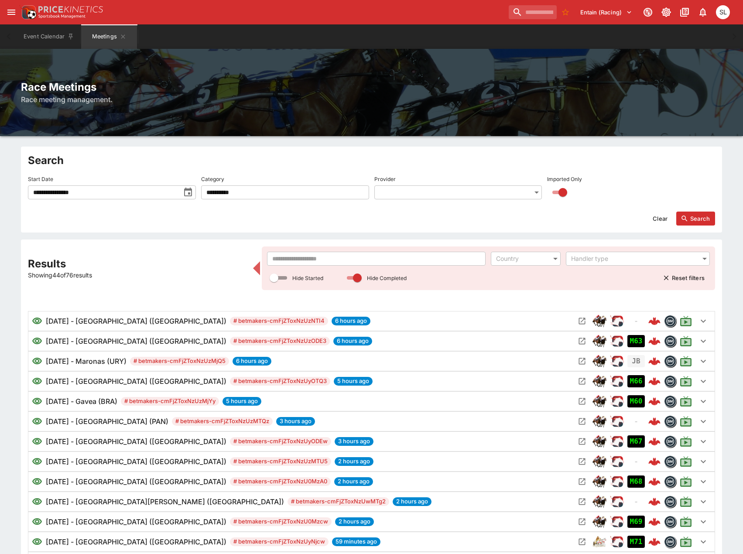
drag, startPoint x: 144, startPoint y: 191, endPoint x: 140, endPoint y: 192, distance: 4.7
click at [144, 191] on input "**********" at bounding box center [104, 192] width 152 height 14
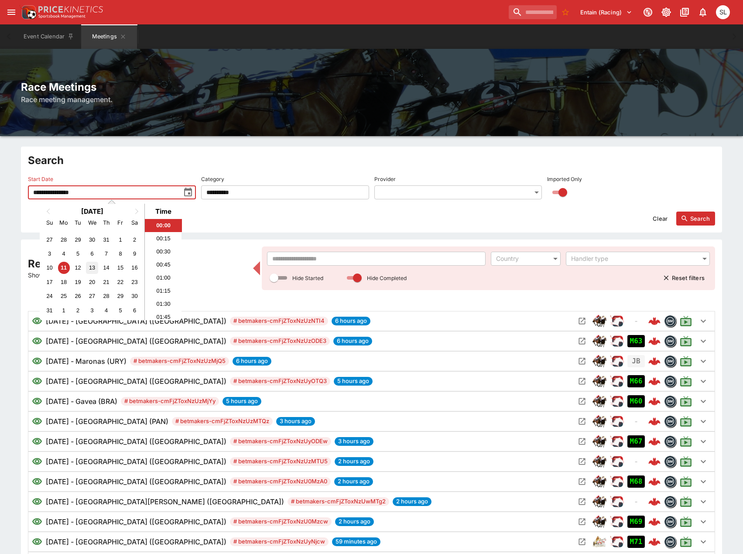
click at [87, 265] on div "13" at bounding box center [92, 268] width 12 height 12
type input "**********"
click at [699, 216] on button "Search" at bounding box center [695, 218] width 39 height 14
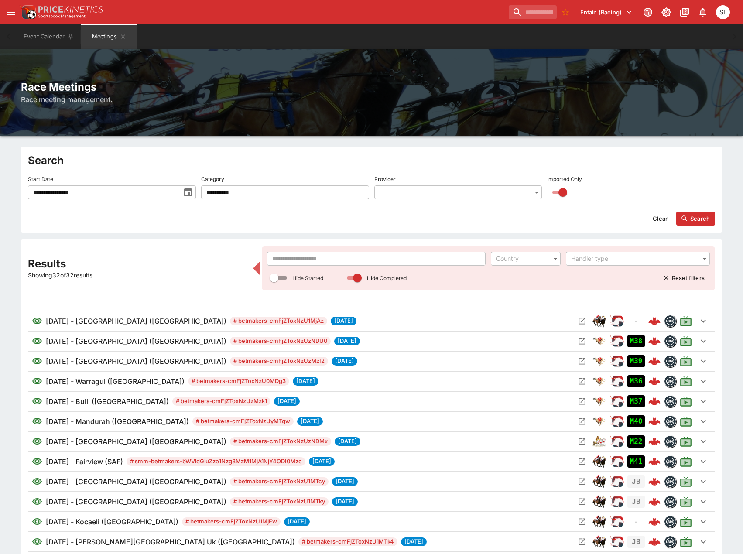
click at [425, 253] on input "text" at bounding box center [376, 259] width 219 height 14
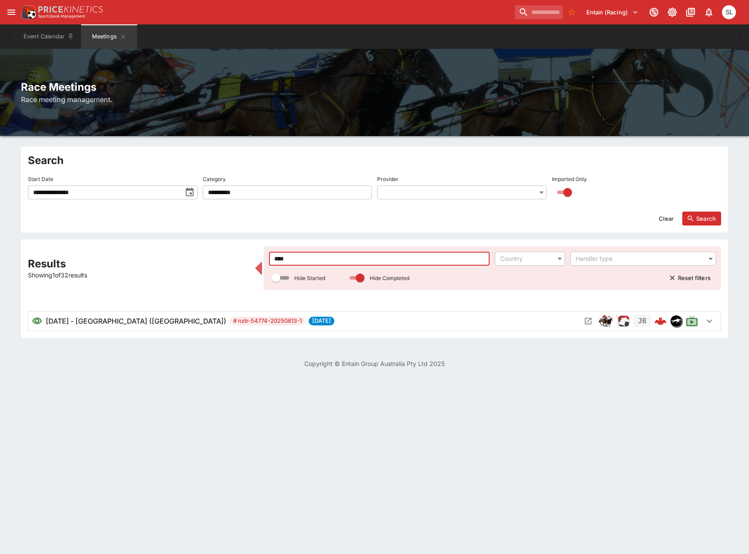
drag, startPoint x: 282, startPoint y: 260, endPoint x: 258, endPoint y: 255, distance: 24.5
click at [258, 255] on div "Results Showing 1 of 32 results **** ​ Country ​ Handler type ​ Hide Started Hi…" at bounding box center [374, 288] width 693 height 85
type input "*"
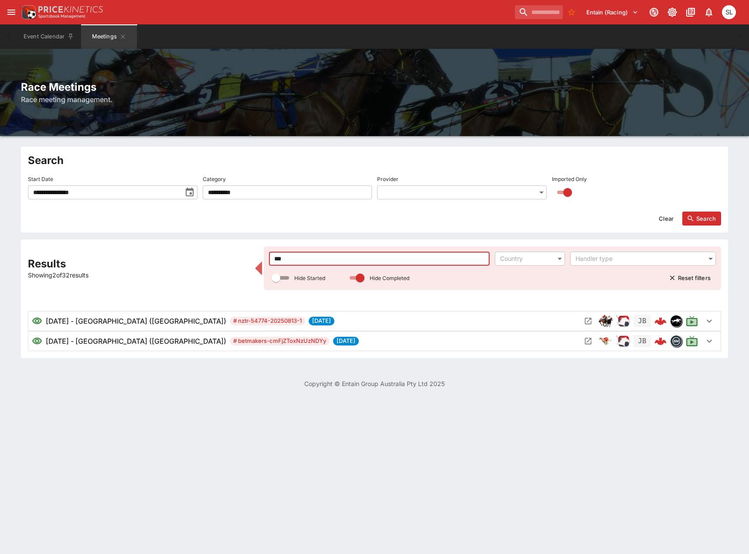
type input "****"
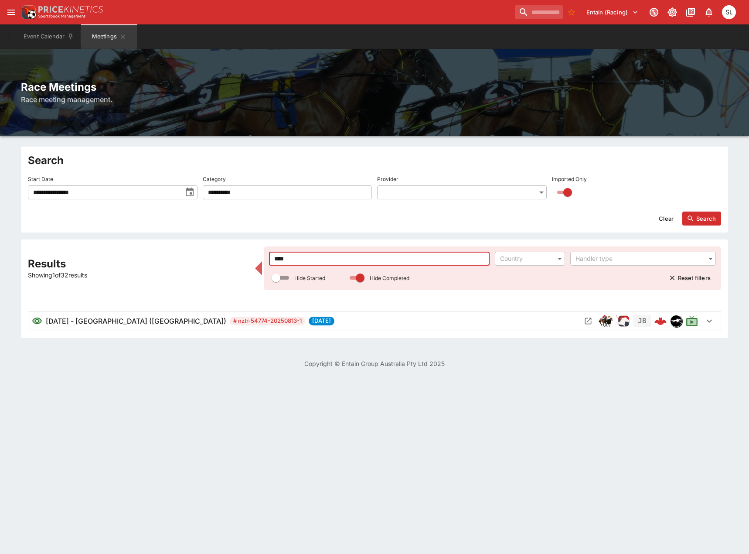
click at [588, 321] on icon "Open Meeting" at bounding box center [588, 321] width 7 height 7
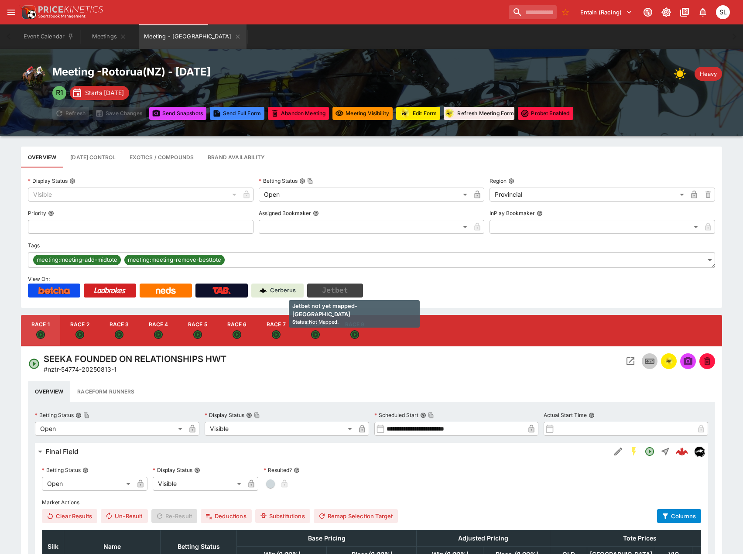
click at [348, 291] on button "Jetbet" at bounding box center [335, 290] width 56 height 14
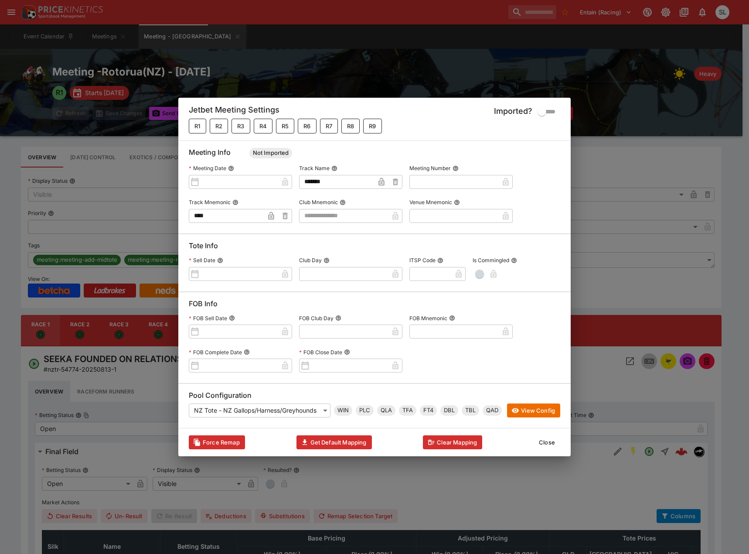
click at [354, 218] on input "text" at bounding box center [343, 216] width 89 height 14
click at [354, 217] on input "text" at bounding box center [343, 216] width 89 height 14
click at [545, 442] on button "Close" at bounding box center [547, 442] width 27 height 14
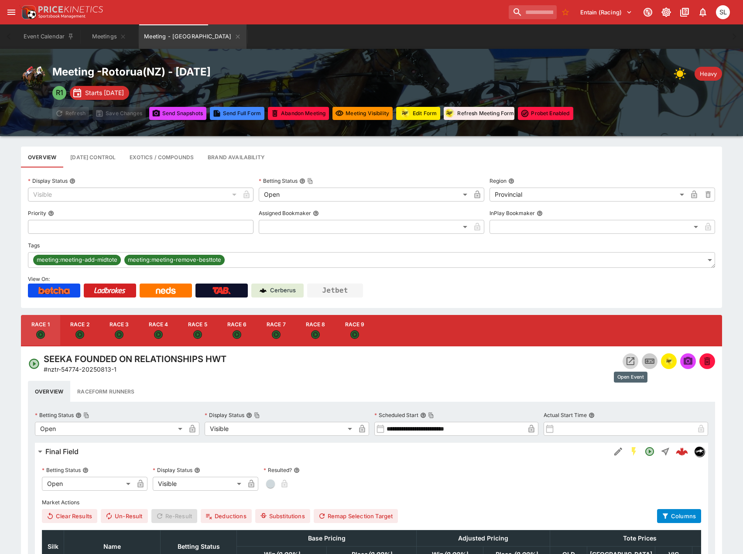
click at [627, 360] on icon "Open Event" at bounding box center [630, 361] width 10 height 10
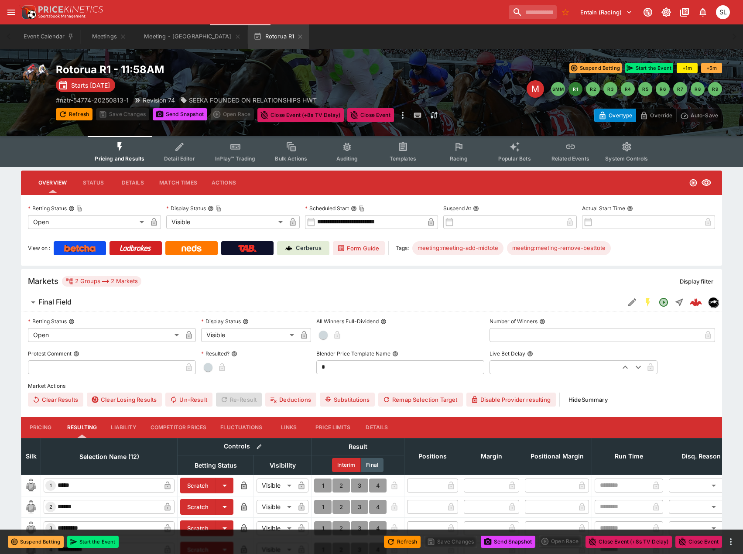
click at [398, 156] on span "Templates" at bounding box center [402, 158] width 27 height 7
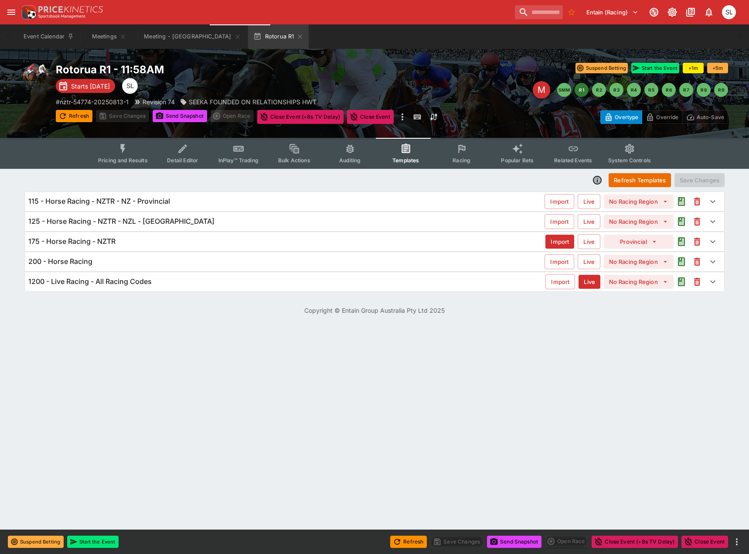
click at [140, 222] on h6 "125 - Horse Racing - NZTR - NZL - Rotorua" at bounding box center [121, 221] width 186 height 9
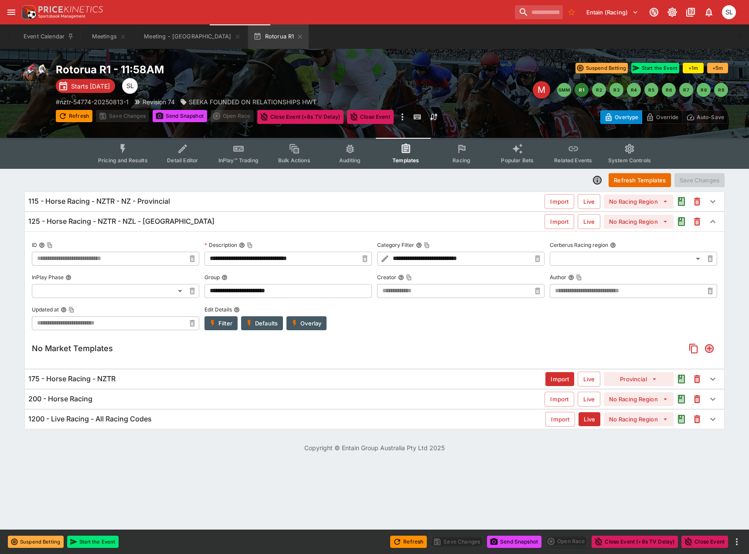
click at [312, 320] on button "Overlay" at bounding box center [306, 323] width 40 height 14
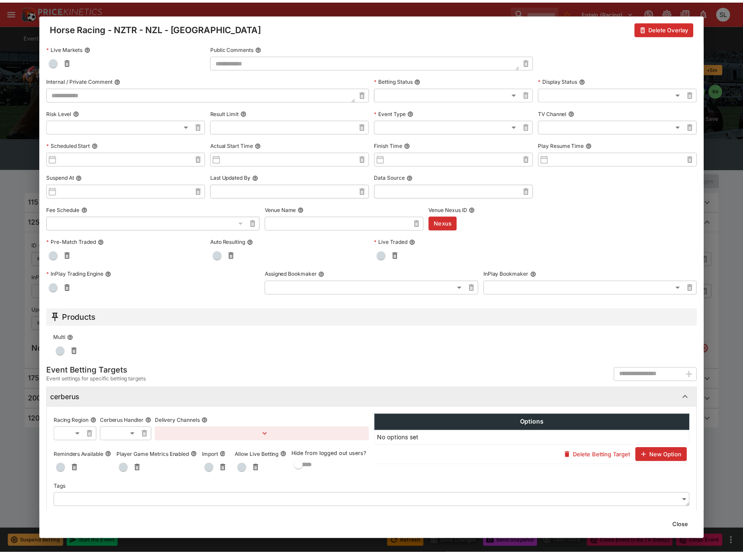
scroll to position [326, 0]
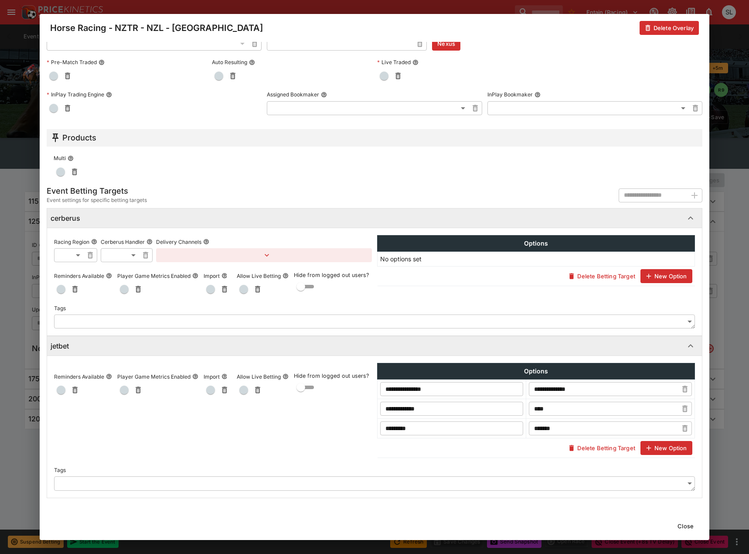
drag, startPoint x: 686, startPoint y: 526, endPoint x: 668, endPoint y: 518, distance: 20.3
click at [686, 526] on button "Close" at bounding box center [685, 526] width 27 height 14
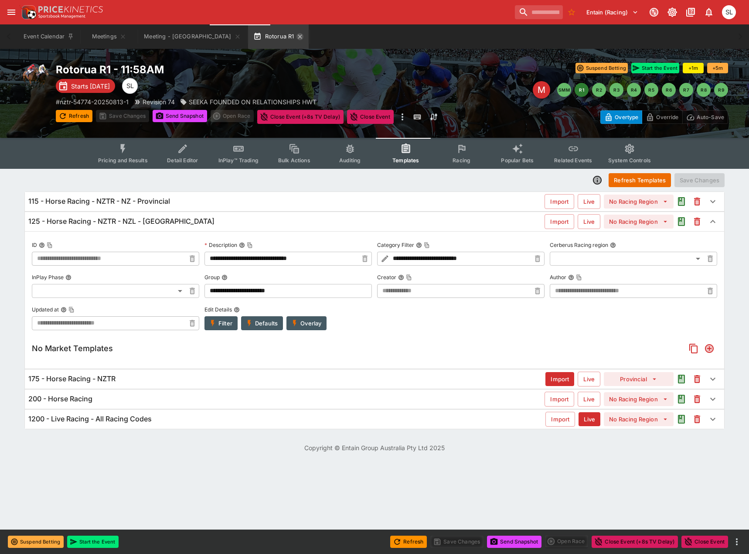
click at [298, 37] on icon "button" at bounding box center [300, 36] width 4 height 4
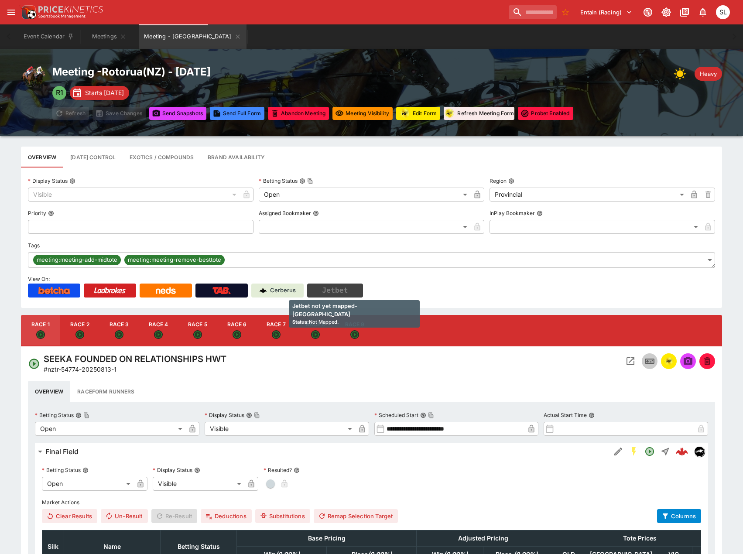
click at [343, 295] on button "Jetbet" at bounding box center [335, 290] width 56 height 14
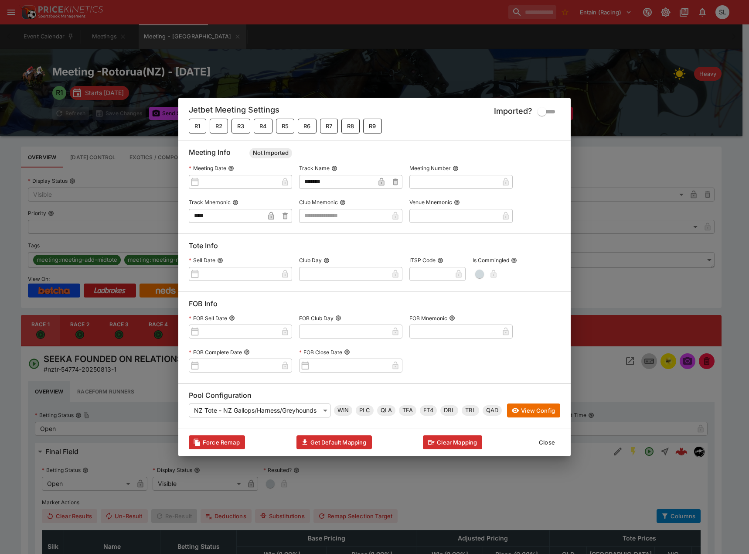
click at [354, 218] on input "text" at bounding box center [343, 216] width 89 height 14
click at [332, 255] on li "RBPH" at bounding box center [350, 258] width 103 height 14
type input "****"
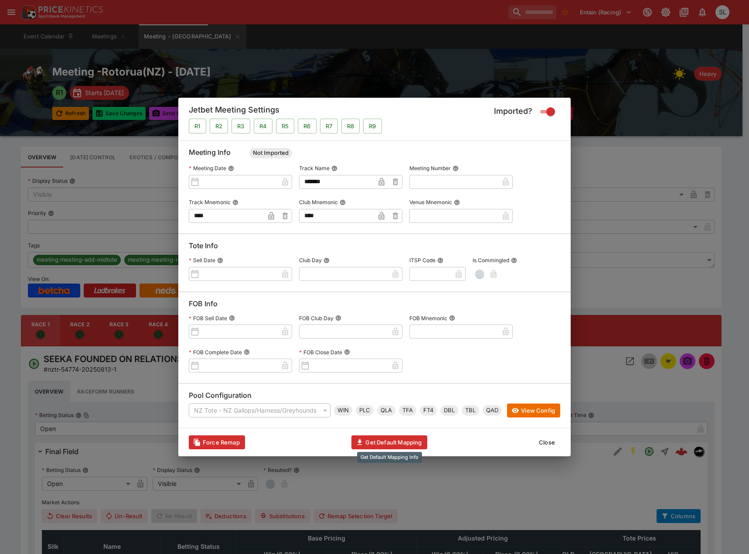
click at [400, 443] on button "Get Default Mapping" at bounding box center [388, 442] width 75 height 14
click at [388, 444] on button "Get Default Mapping" at bounding box center [388, 442] width 75 height 14
click at [374, 443] on button "Get Default Mapping" at bounding box center [388, 442] width 75 height 14
click at [392, 444] on button "Get Default Mapping" at bounding box center [388, 442] width 75 height 14
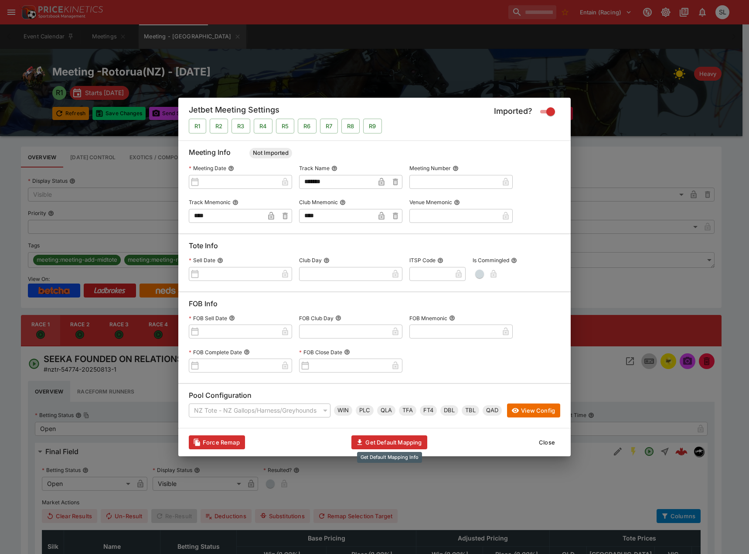
click at [392, 444] on button "Get Default Mapping" at bounding box center [388, 442] width 75 height 14
click at [369, 215] on input "****" at bounding box center [336, 216] width 75 height 14
click at [546, 442] on button "Close" at bounding box center [547, 442] width 27 height 14
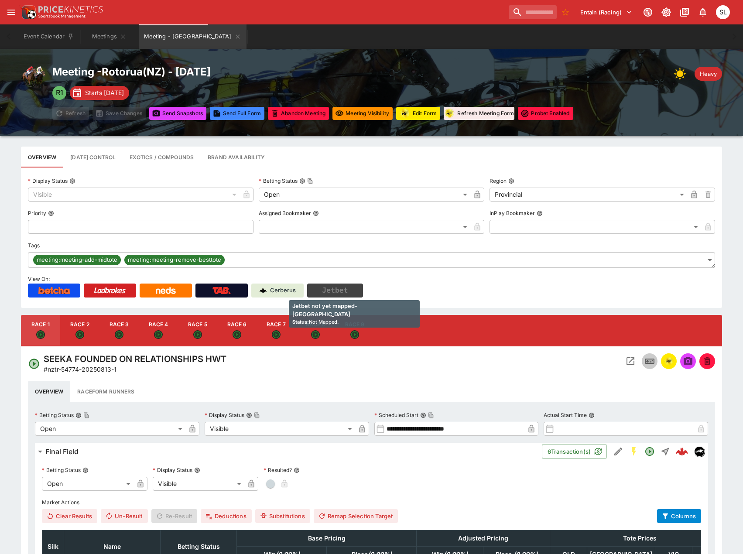
click at [344, 293] on button "Jetbet" at bounding box center [335, 290] width 56 height 14
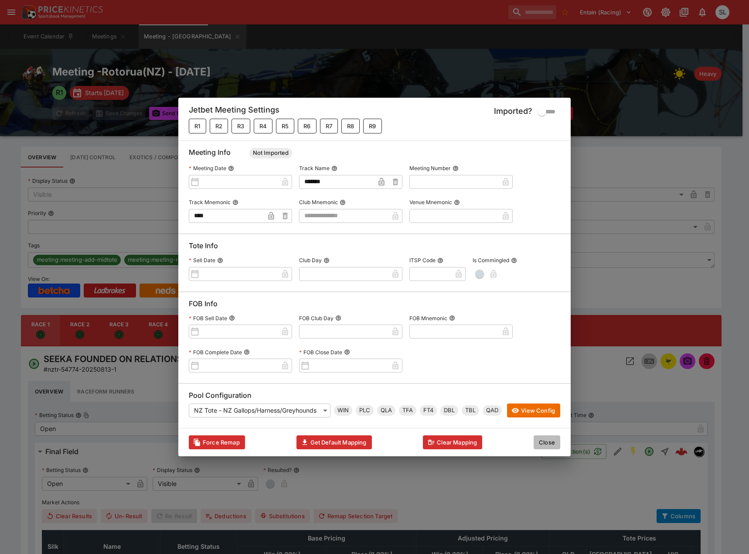
click at [547, 443] on button "Close" at bounding box center [547, 442] width 27 height 14
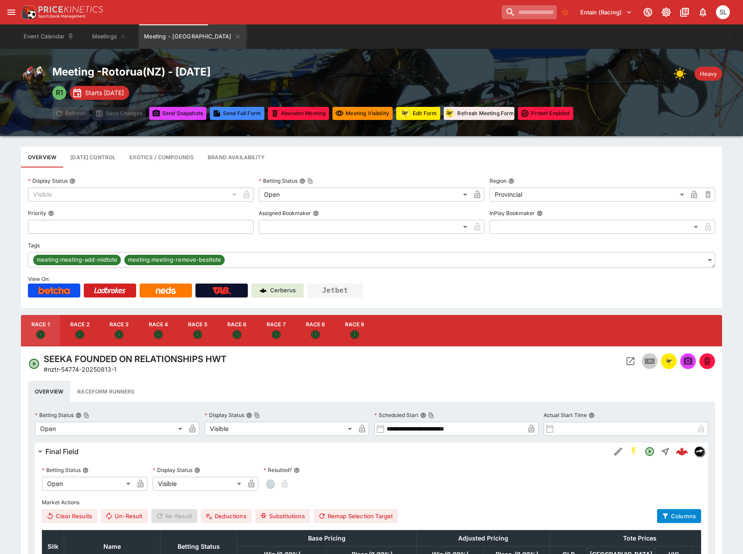
click at [502, 10] on input "search" at bounding box center [528, 12] width 55 height 14
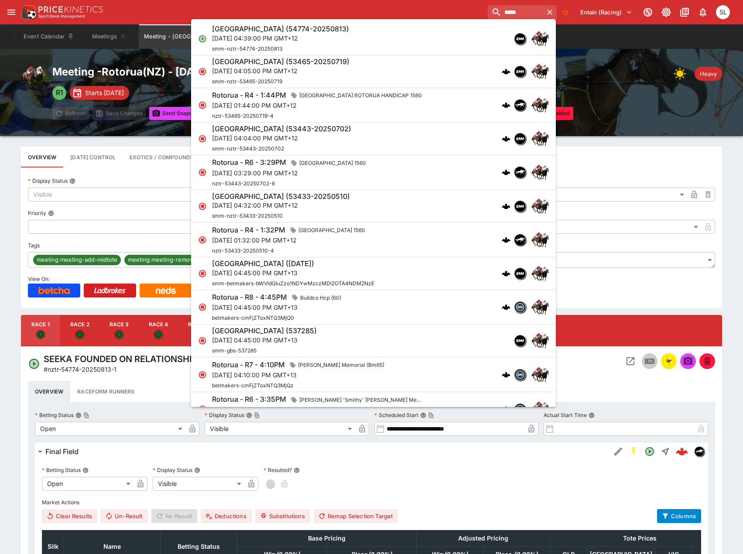
type input "*****"
click at [454, 42] on div "SMM Arawa Park (54774-20250813) Wed, Aug 13, 2025, 04:39:00 PM GMT+12 smm-nztr-…" at bounding box center [369, 38] width 314 height 29
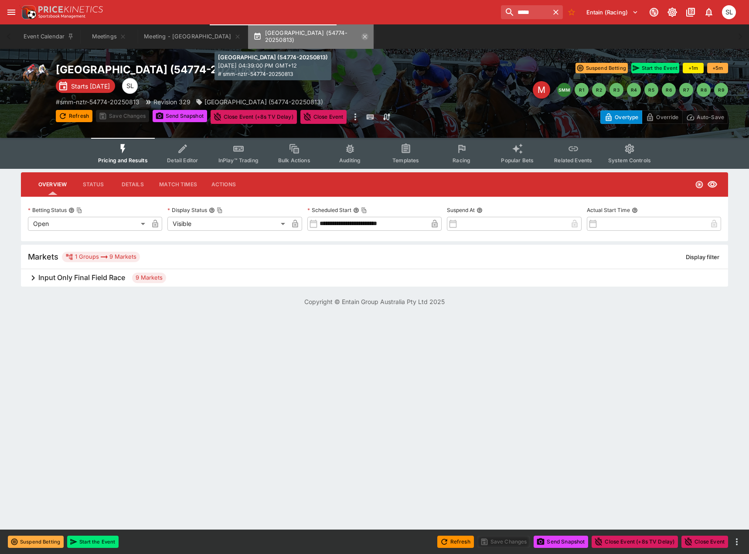
click at [363, 38] on icon "button" at bounding box center [365, 36] width 4 height 4
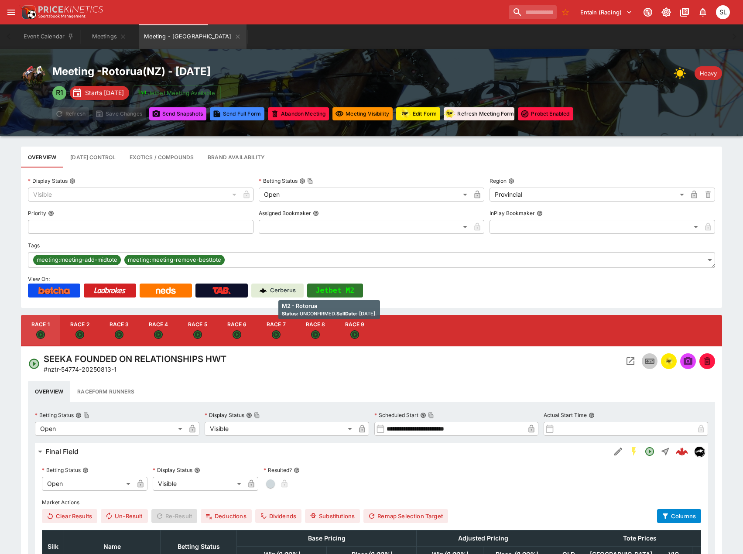
click at [346, 288] on button "Jetbet M2" at bounding box center [335, 290] width 56 height 14
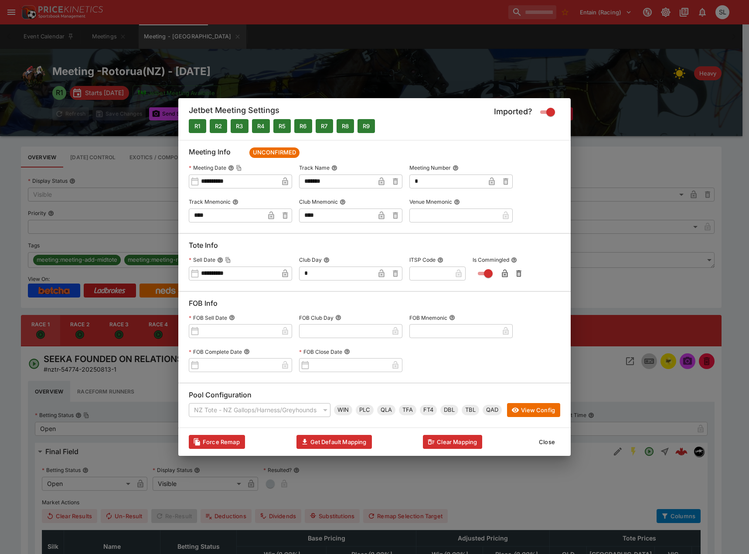
click at [548, 446] on button "Close" at bounding box center [547, 442] width 27 height 14
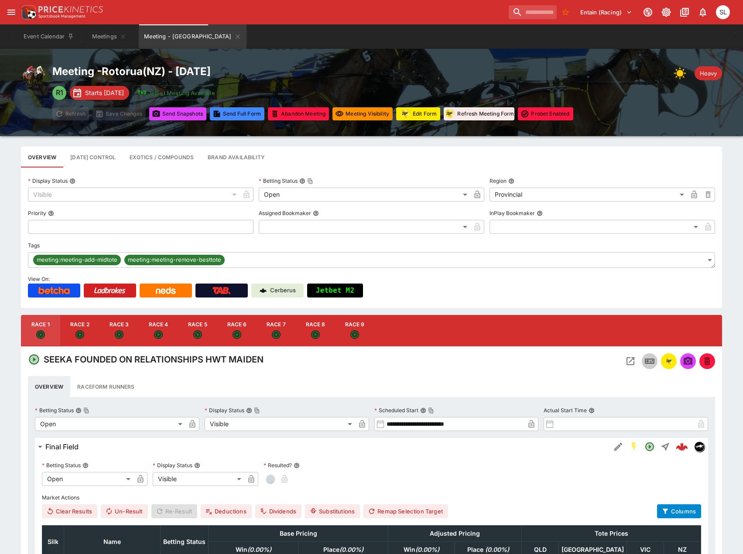
click at [235, 36] on icon "Meeting - Rotorua" at bounding box center [237, 36] width 4 height 4
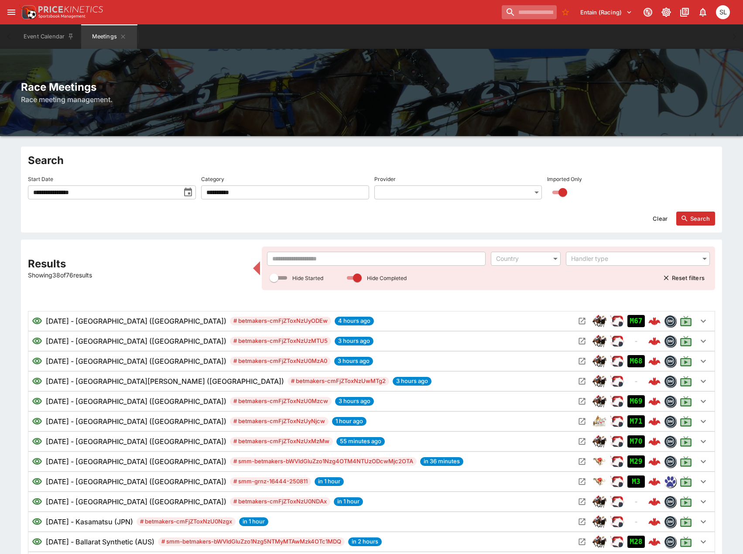
click at [532, 15] on input "search" at bounding box center [528, 12] width 55 height 14
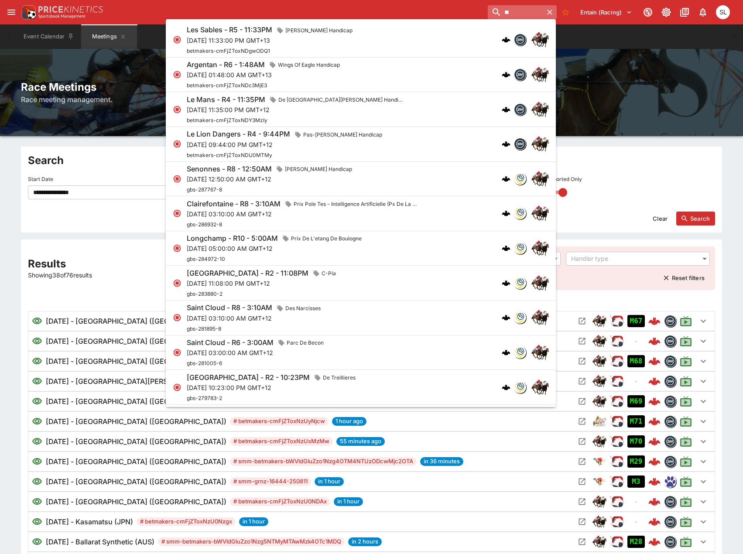
type input "*"
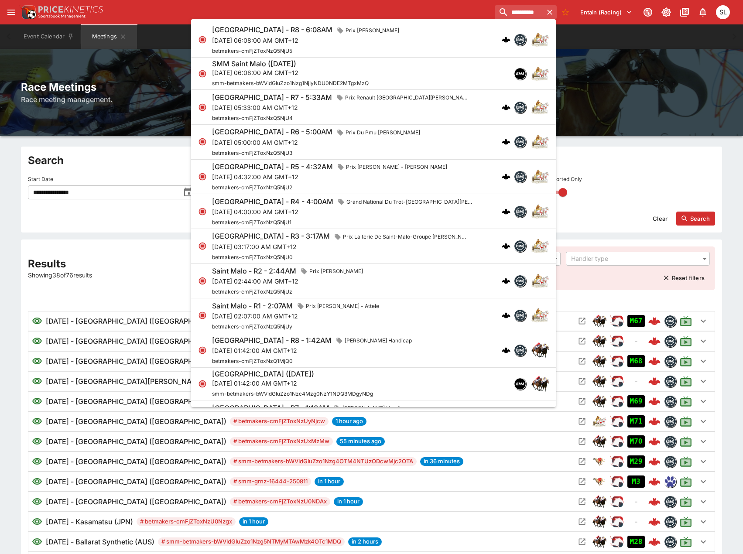
click at [327, 53] on div "Saint Malo - R8 - 6:08AM Prix Andre Carrus - Attele Thu, Aug 7, 2025, 06:08:00 …" at bounding box center [307, 39] width 191 height 31
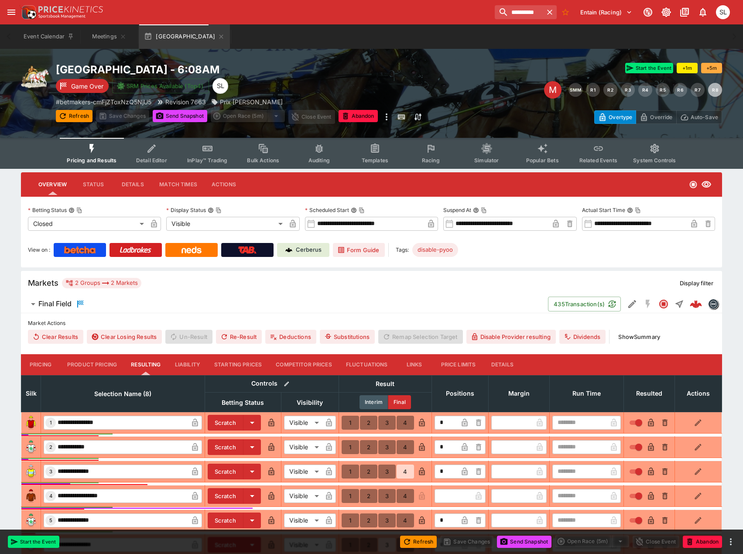
click at [371, 147] on icon "Event type filters" at bounding box center [375, 147] width 8 height 9
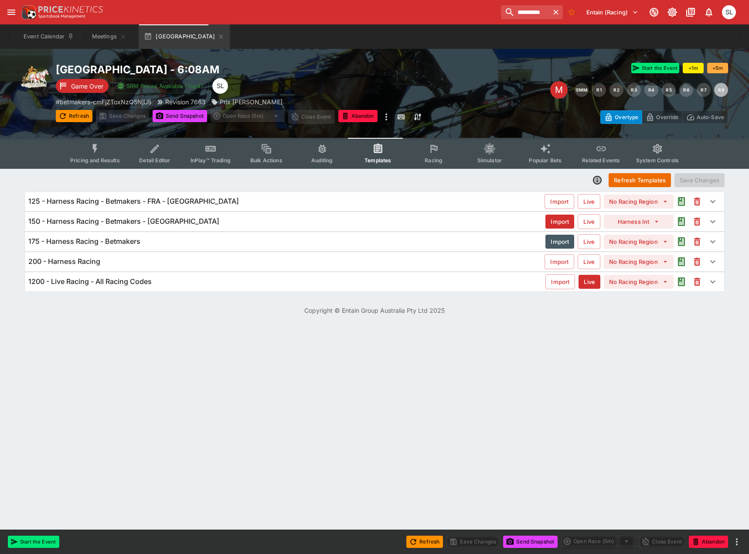
click at [129, 222] on h6 "150 - Harness Racing - Betmakers - [GEOGRAPHIC_DATA]" at bounding box center [123, 221] width 191 height 9
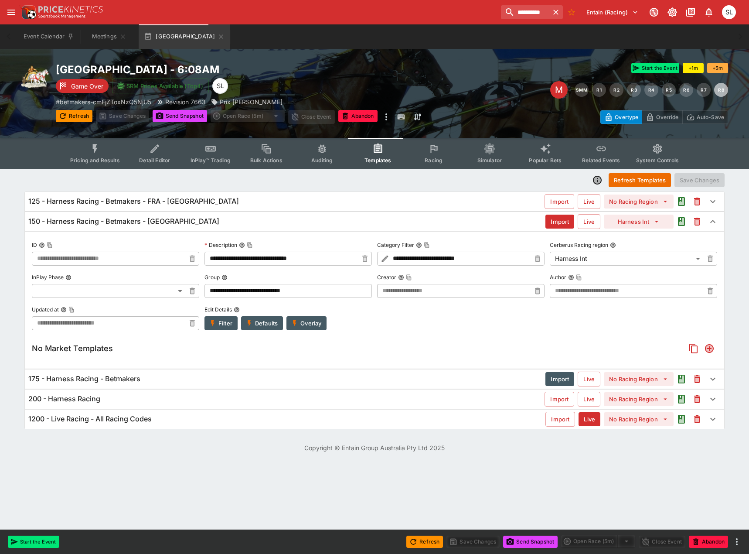
click at [323, 321] on button "Overlay" at bounding box center [306, 323] width 40 height 14
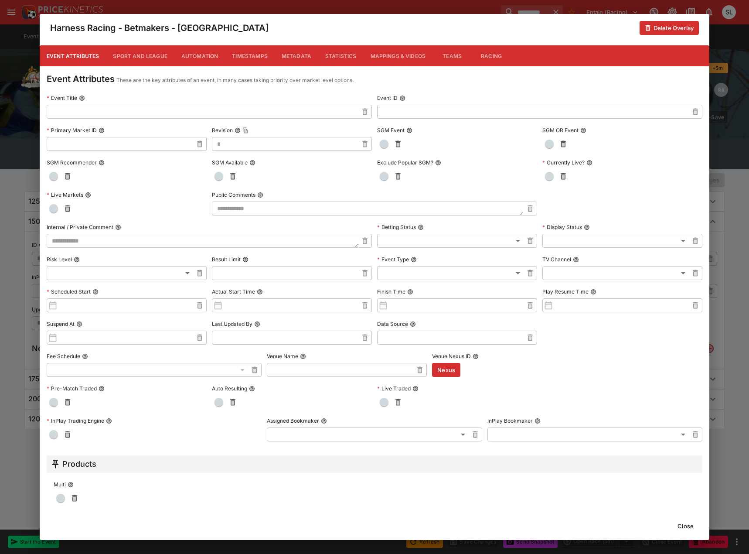
click at [691, 524] on button "Close" at bounding box center [685, 526] width 27 height 14
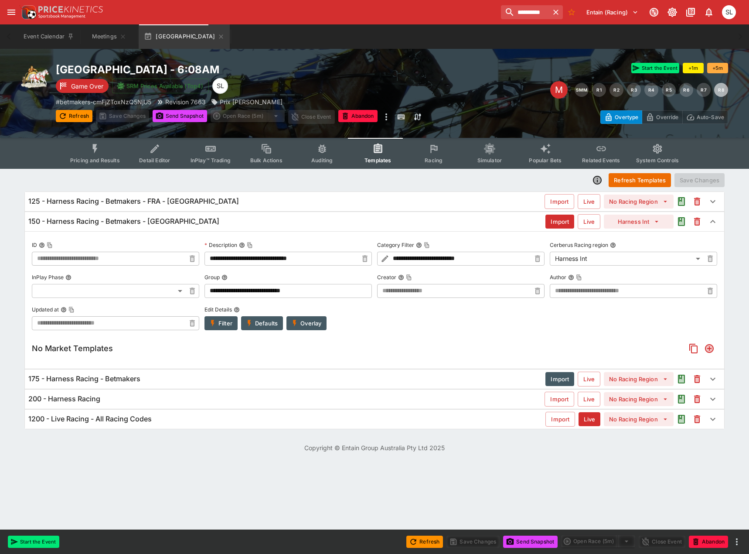
click at [341, 224] on div "150 - Harness Racing - Betmakers - [GEOGRAPHIC_DATA]" at bounding box center [286, 221] width 517 height 9
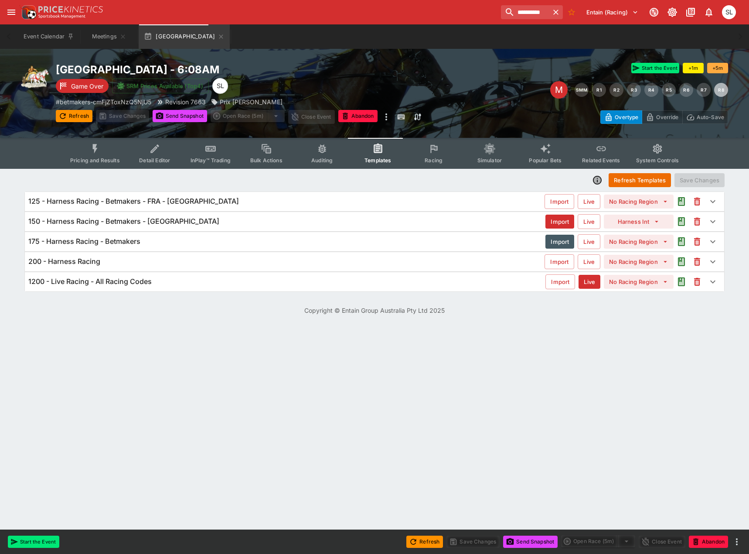
click at [211, 222] on div "150 - Harness Racing - Betmakers - [GEOGRAPHIC_DATA]" at bounding box center [286, 221] width 517 height 9
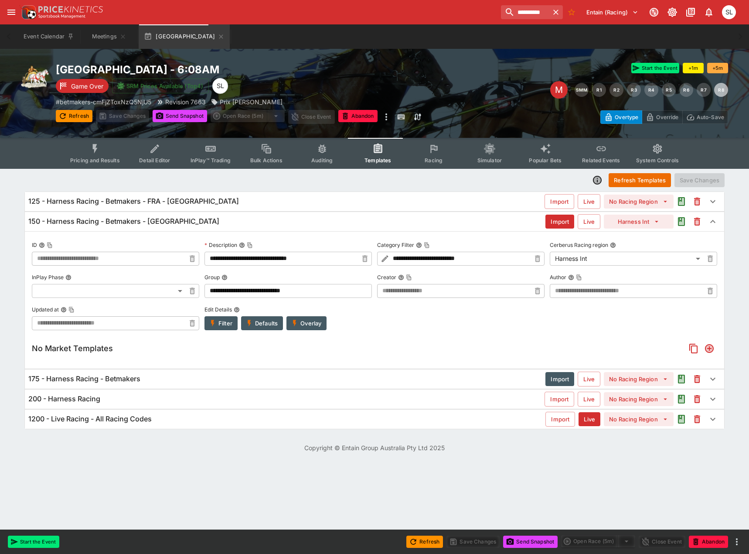
click at [307, 322] on button "Overlay" at bounding box center [306, 323] width 40 height 14
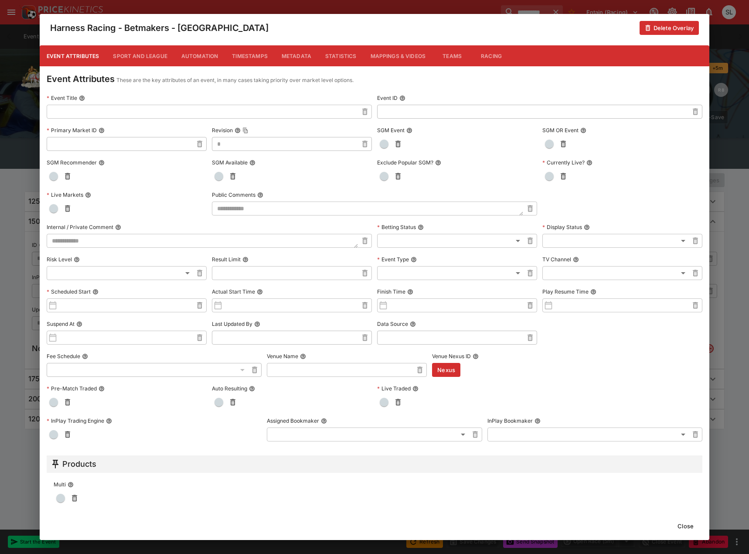
click at [282, 54] on button "Metadata" at bounding box center [297, 55] width 44 height 21
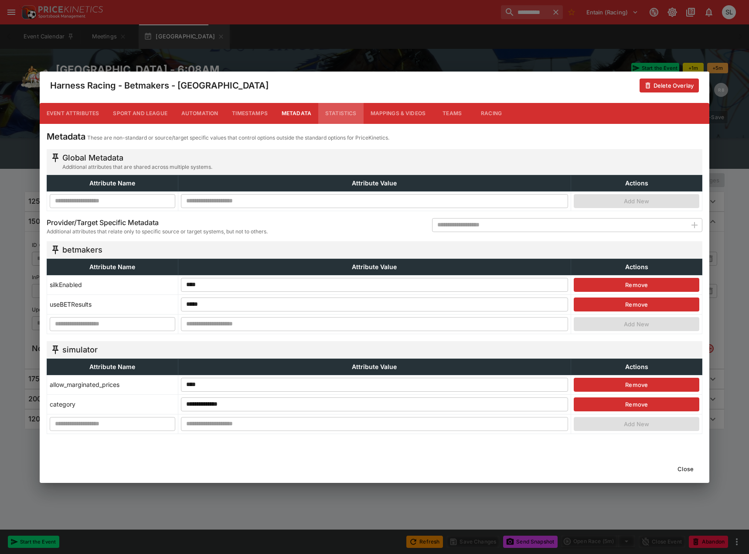
click at [344, 114] on button "Statistics" at bounding box center [340, 113] width 45 height 21
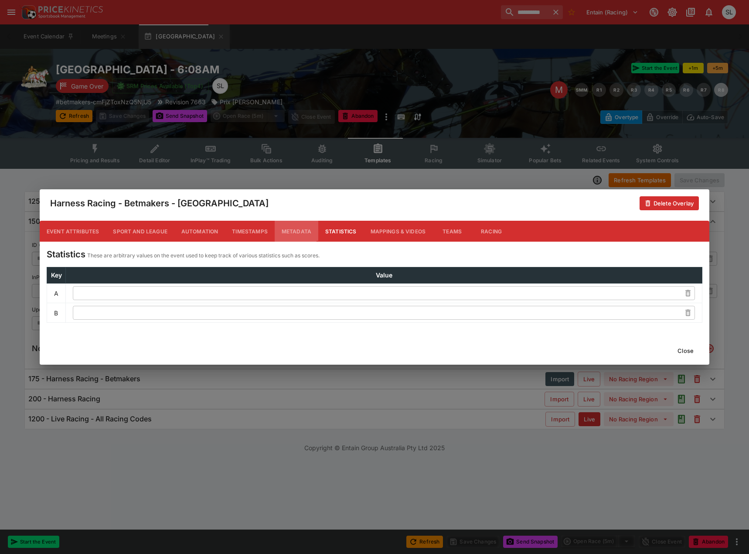
click at [300, 229] on button "Metadata" at bounding box center [297, 231] width 44 height 21
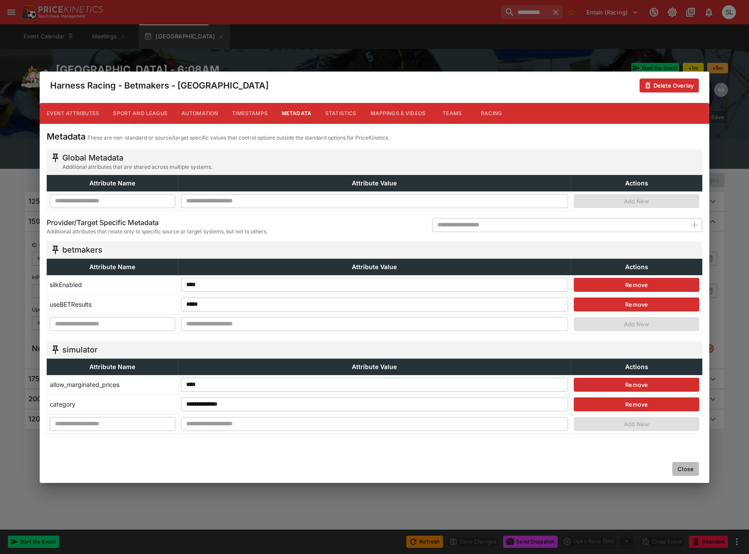
click at [689, 470] on button "Close" at bounding box center [685, 469] width 27 height 14
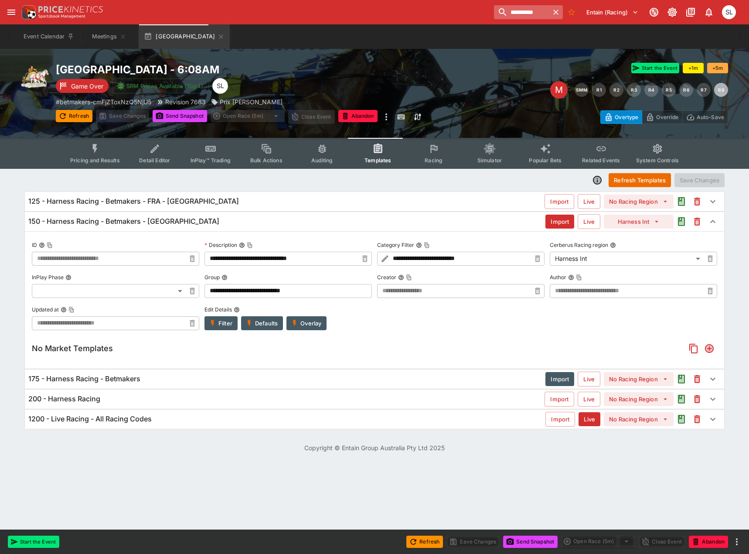
drag, startPoint x: 528, startPoint y: 13, endPoint x: 469, endPoint y: 13, distance: 59.3
click at [494, 13] on input "**********" at bounding box center [521, 12] width 55 height 14
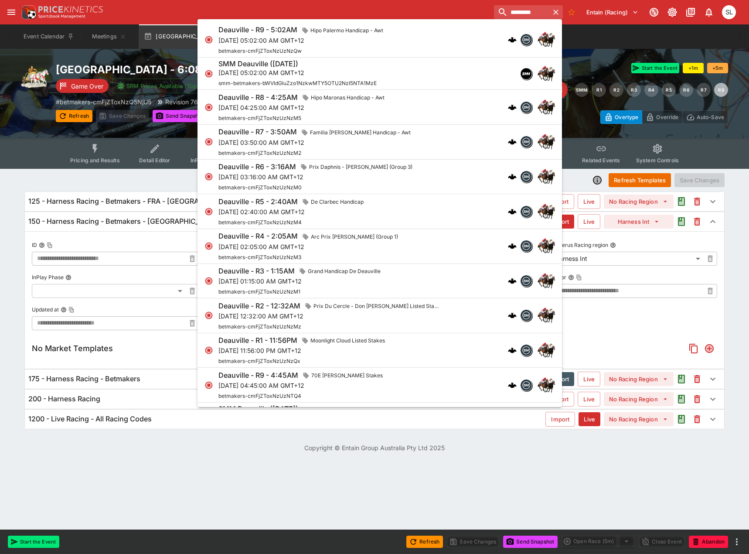
type input "*********"
click at [364, 46] on div "Deauville - R9 - 5:02AM Hipo Palermo Handicap - Awt Mon, Aug 11, 2025, 05:02:00…" at bounding box center [302, 39] width 168 height 31
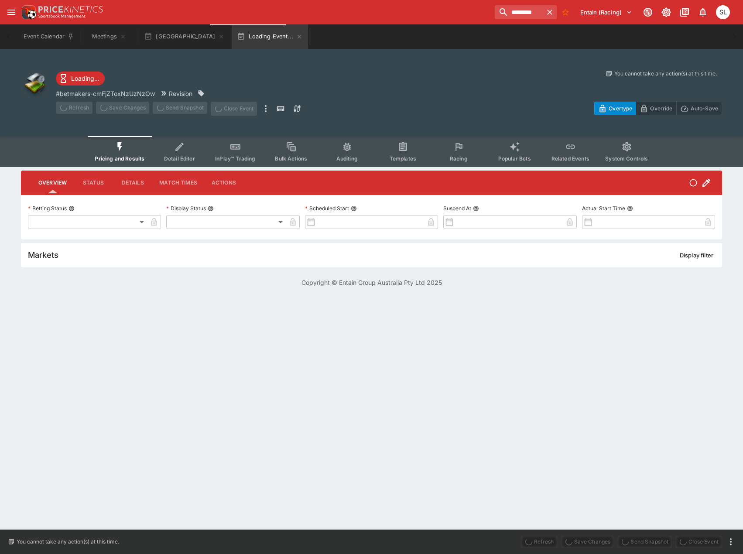
type input "**********"
type input "*******"
type input "**********"
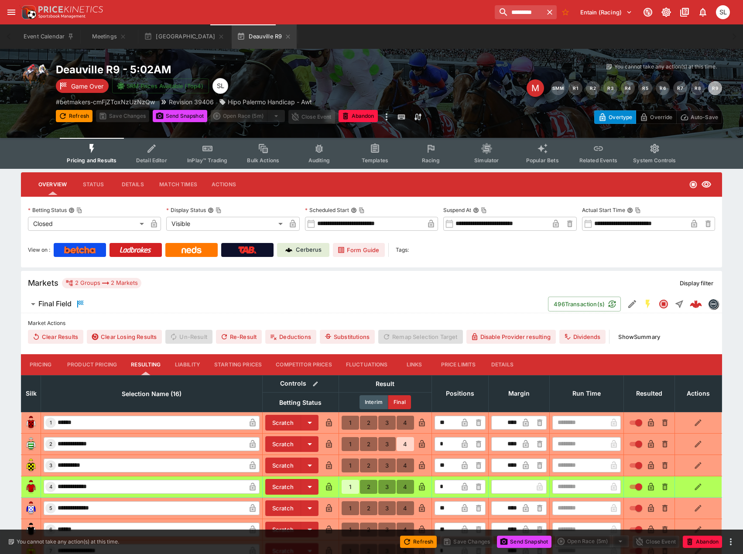
click at [372, 160] on span "Templates" at bounding box center [374, 160] width 27 height 7
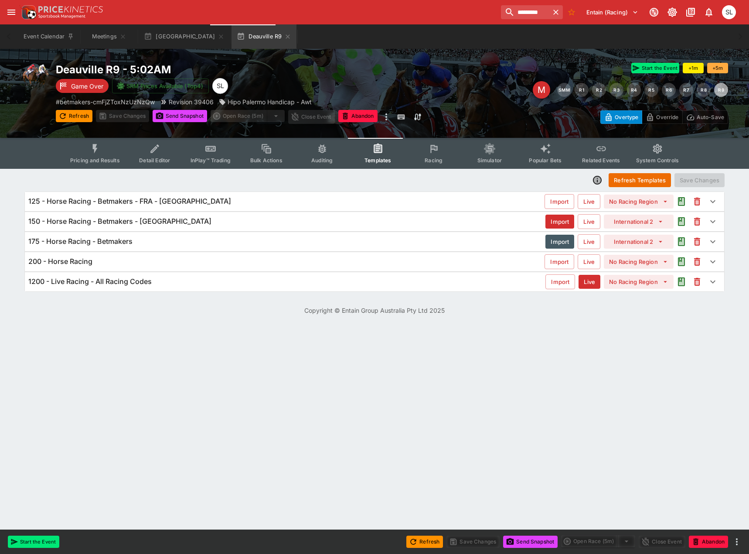
click at [211, 224] on div "150 - Horse Racing - Betmakers - France" at bounding box center [286, 221] width 517 height 9
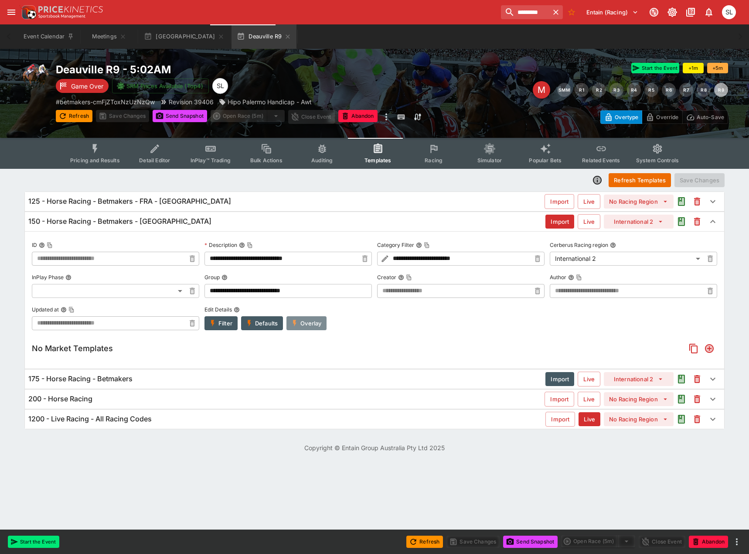
click at [317, 322] on button "Overlay" at bounding box center [306, 323] width 40 height 14
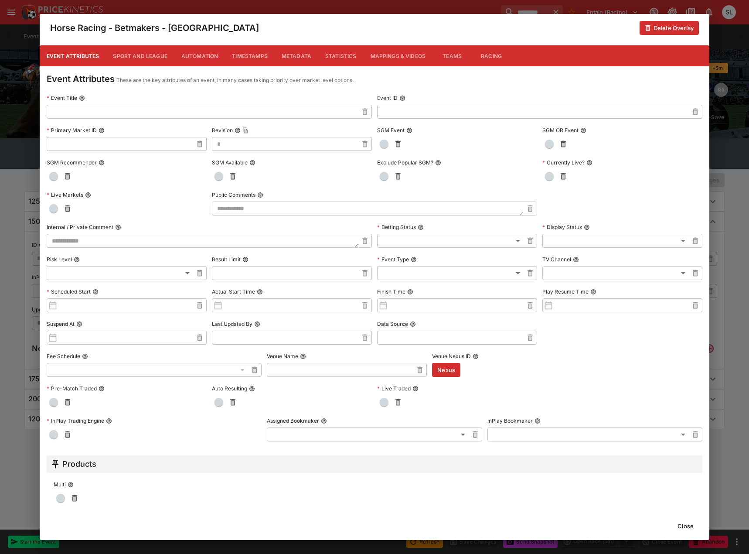
click at [292, 52] on button "Metadata" at bounding box center [297, 55] width 44 height 21
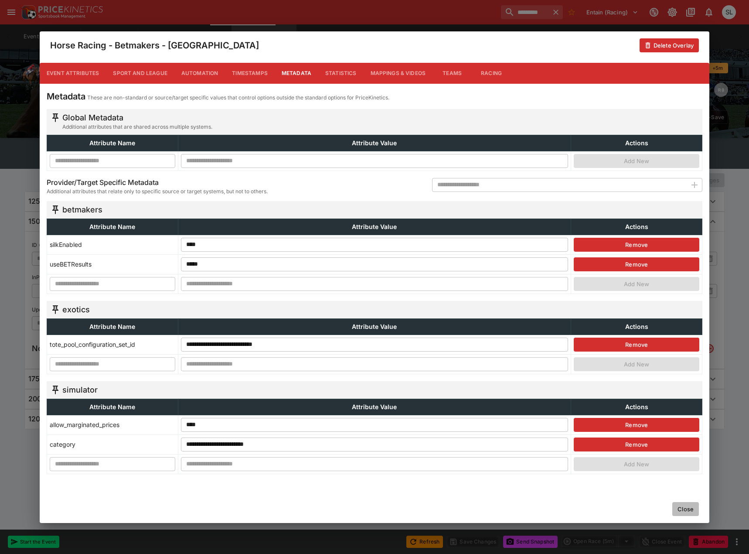
click at [686, 509] on button "Close" at bounding box center [685, 509] width 27 height 14
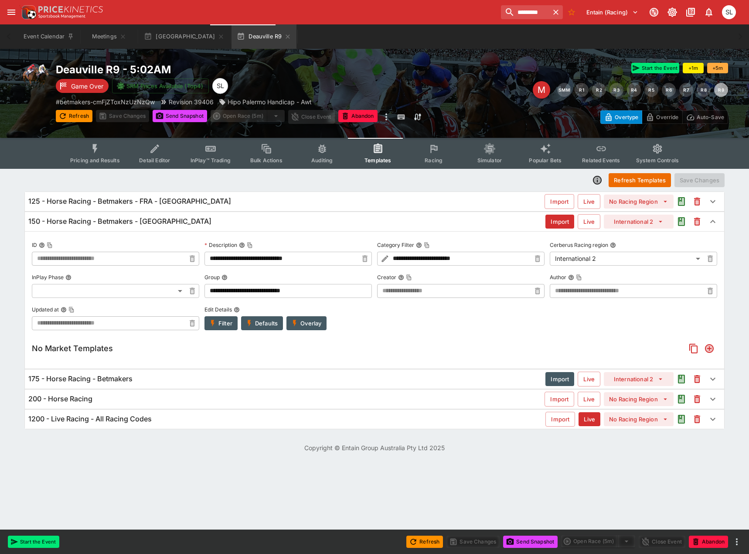
click at [320, 324] on button "Overlay" at bounding box center [306, 323] width 40 height 14
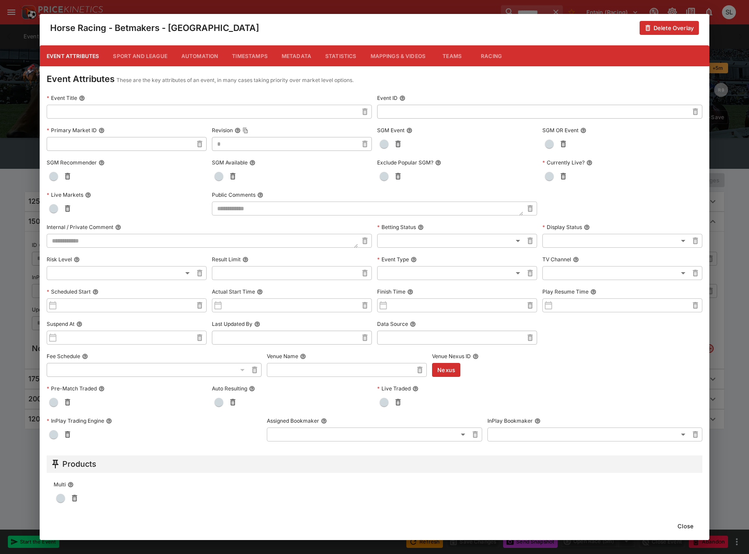
click at [307, 59] on button "Metadata" at bounding box center [297, 55] width 44 height 21
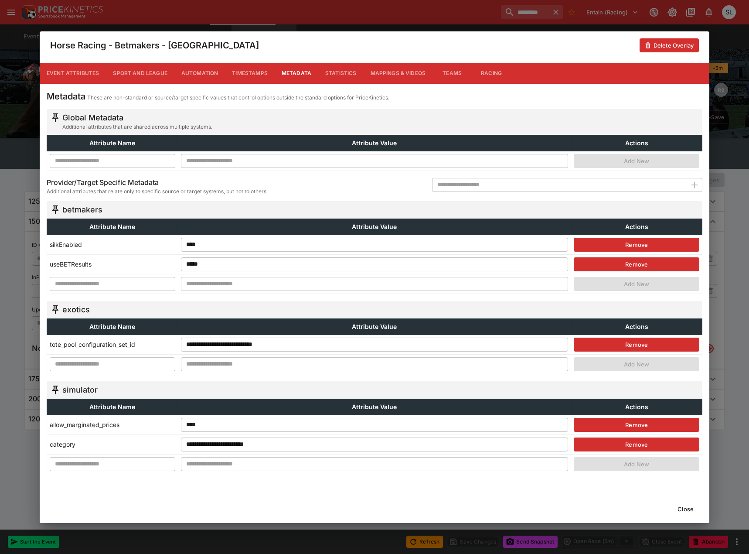
click at [688, 510] on button "Close" at bounding box center [685, 509] width 27 height 14
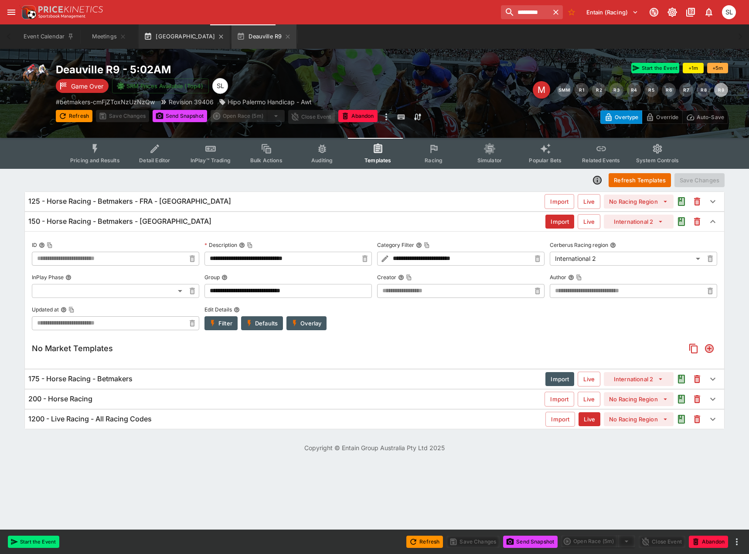
click at [174, 43] on button "Saint Malo R8" at bounding box center [184, 36] width 91 height 24
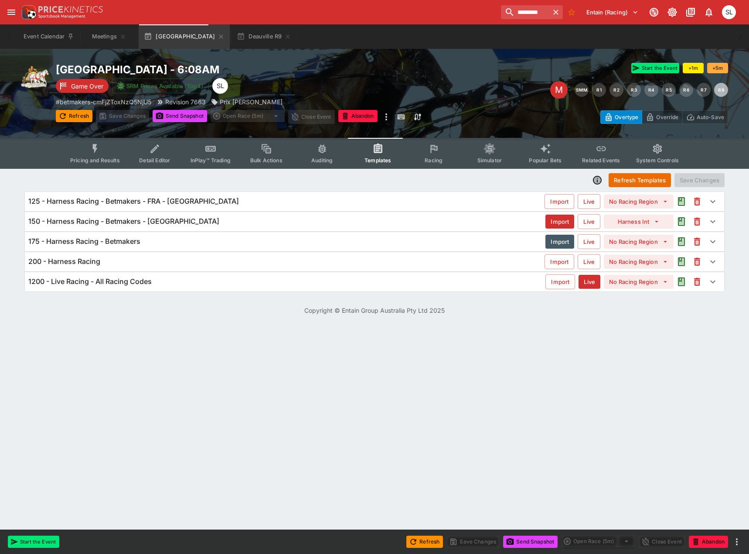
click at [211, 223] on div "150 - Harness Racing - Betmakers - France" at bounding box center [286, 221] width 517 height 9
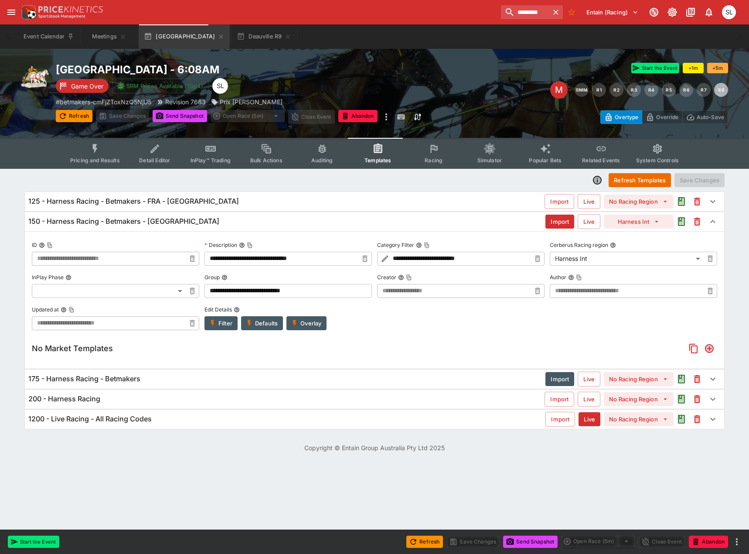
click at [312, 322] on button "Overlay" at bounding box center [306, 323] width 40 height 14
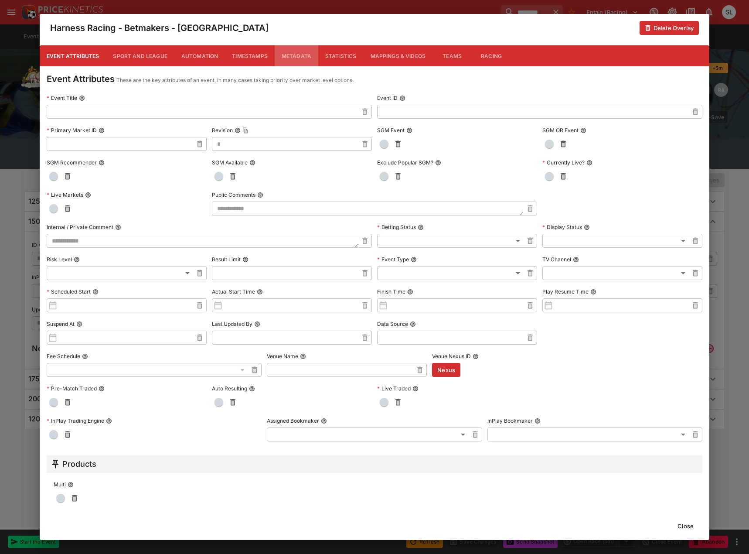
click at [299, 60] on button "Metadata" at bounding box center [297, 55] width 44 height 21
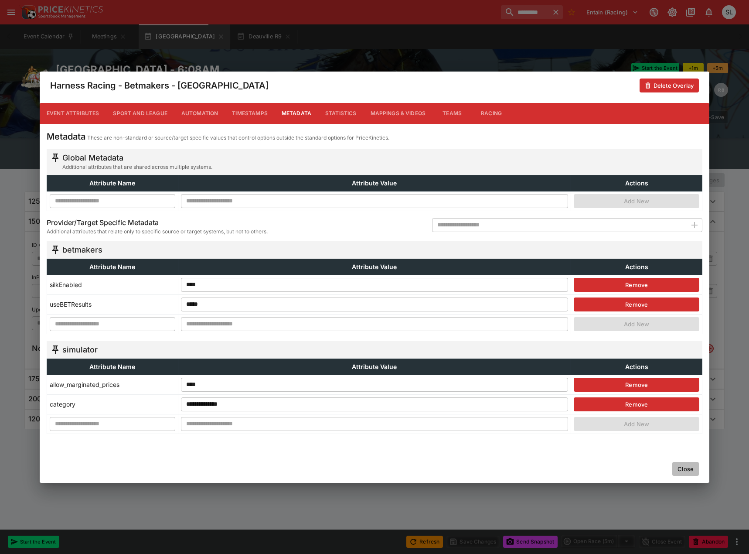
click at [688, 469] on button "Close" at bounding box center [685, 469] width 27 height 14
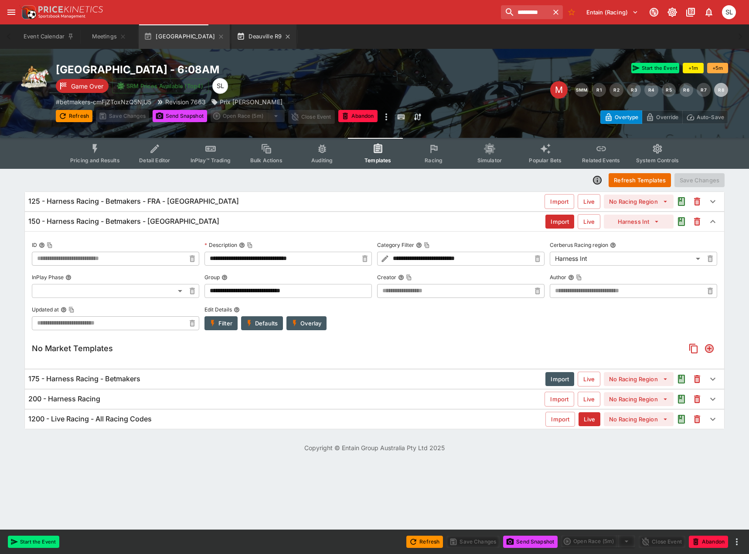
click at [232, 39] on button "Deauville R9" at bounding box center [264, 36] width 65 height 24
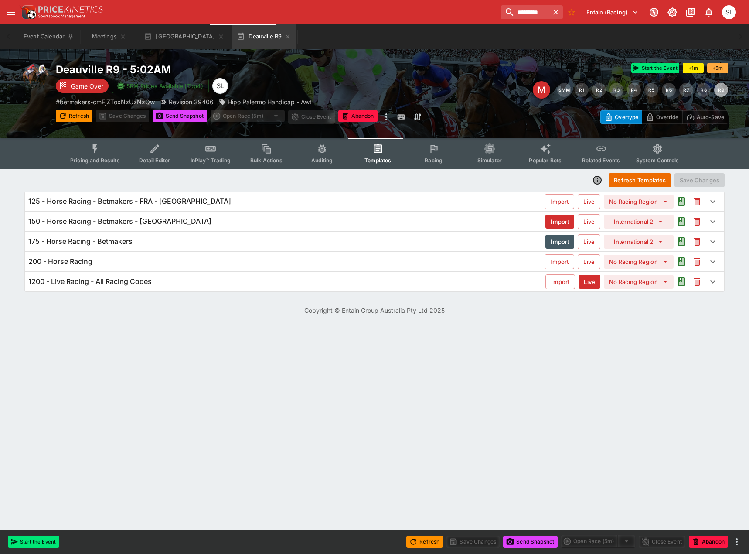
click at [183, 222] on div "150 - Horse Racing - Betmakers - France" at bounding box center [286, 221] width 517 height 9
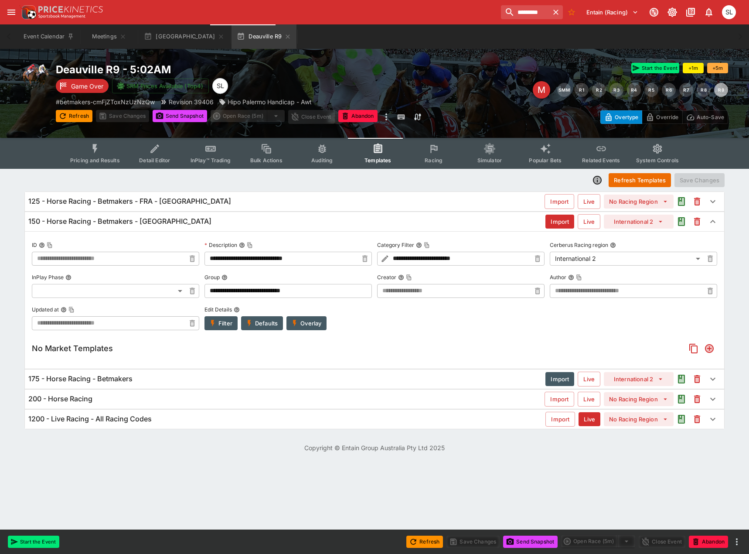
click at [313, 320] on button "Overlay" at bounding box center [306, 323] width 40 height 14
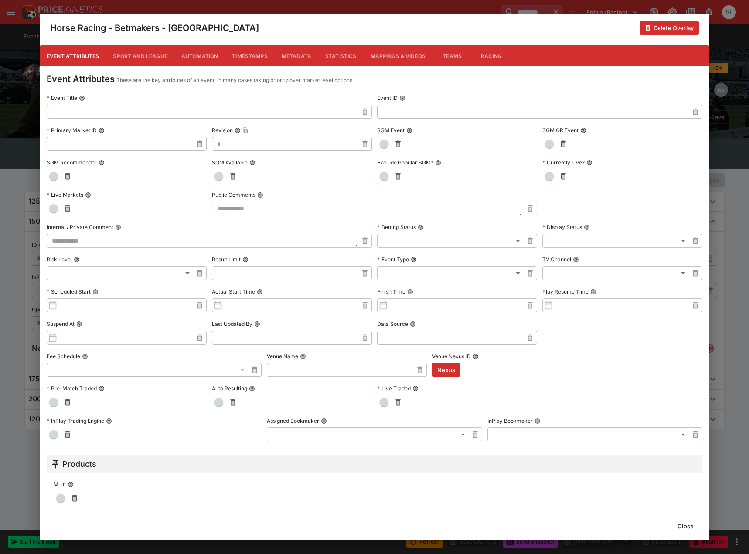
click at [298, 55] on button "Metadata" at bounding box center [297, 55] width 44 height 21
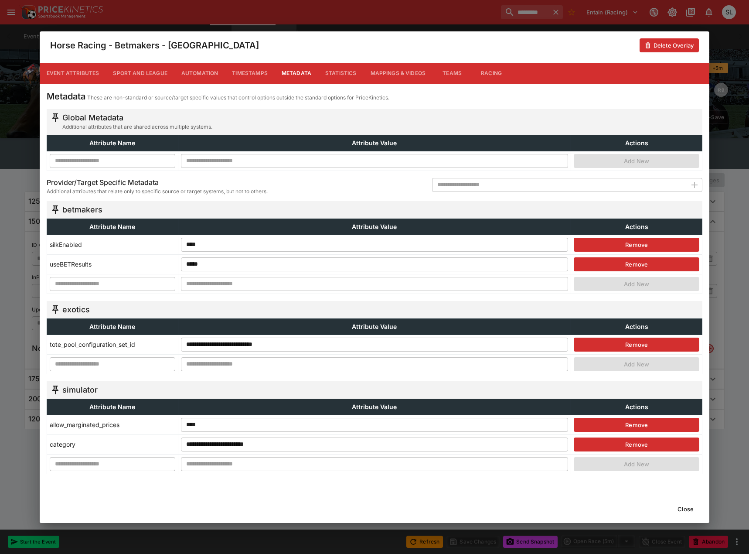
click at [138, 15] on div "**********" at bounding box center [374, 277] width 749 height 554
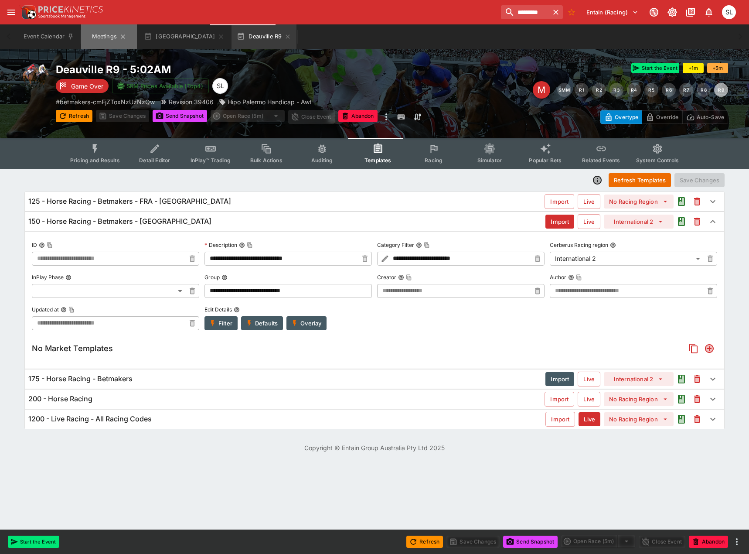
click at [110, 36] on button "Meetings" at bounding box center [109, 36] width 56 height 24
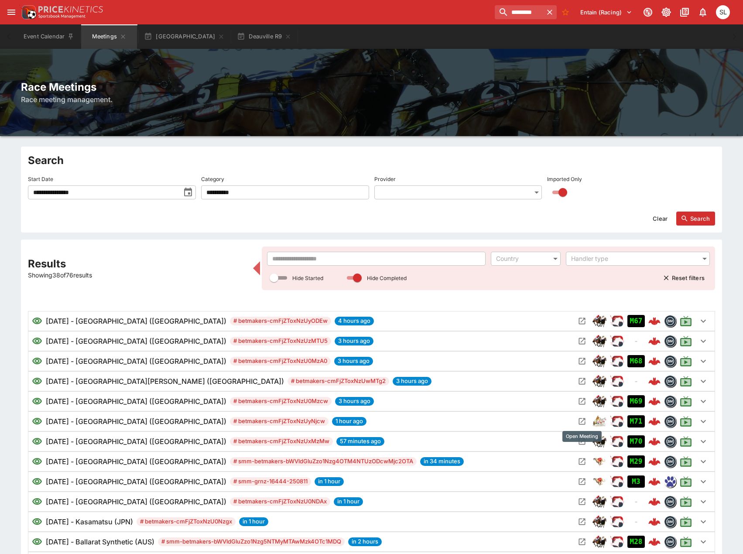
click at [582, 419] on icon "Open Meeting" at bounding box center [582, 421] width 7 height 7
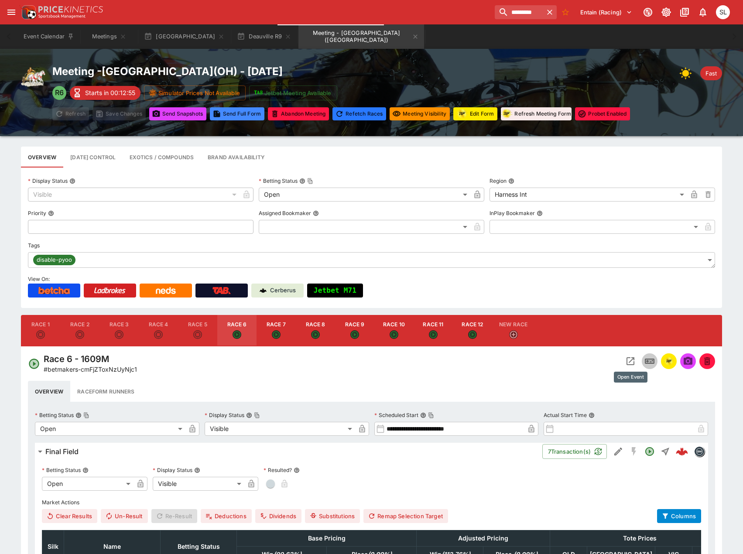
click at [634, 362] on icon "Open Event" at bounding box center [630, 361] width 10 height 10
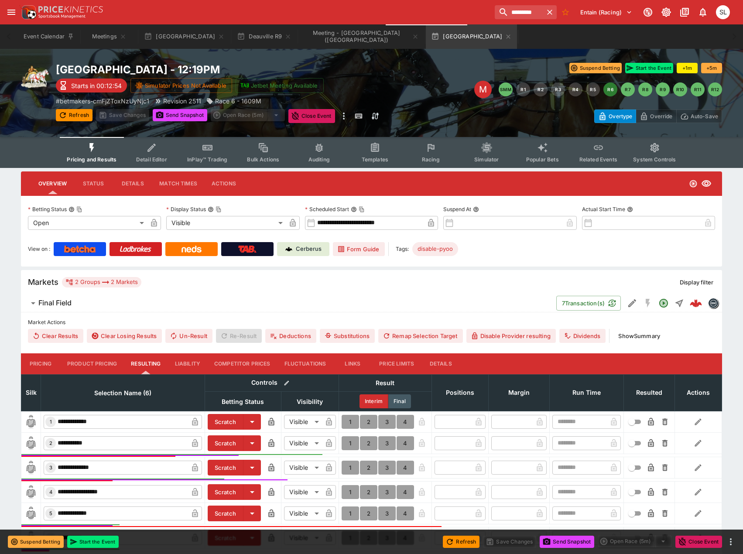
click at [375, 156] on span "Templates" at bounding box center [374, 159] width 27 height 7
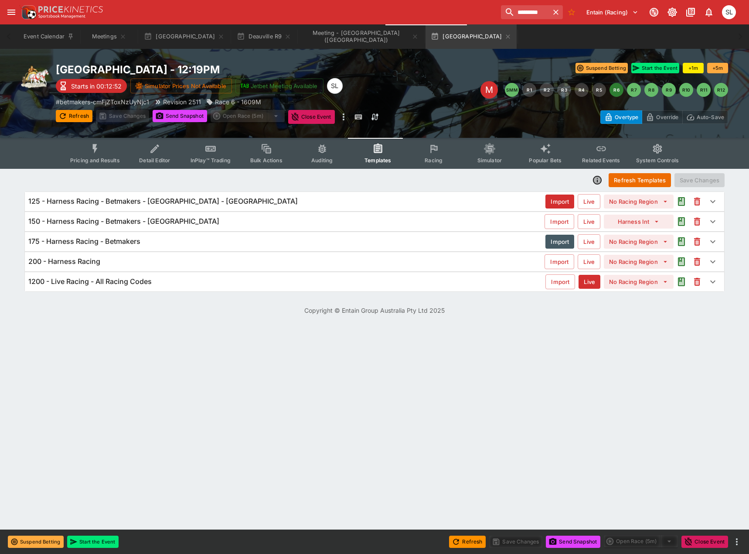
click at [152, 222] on h6 "150 - Harness Racing - Betmakers - USA" at bounding box center [123, 221] width 191 height 9
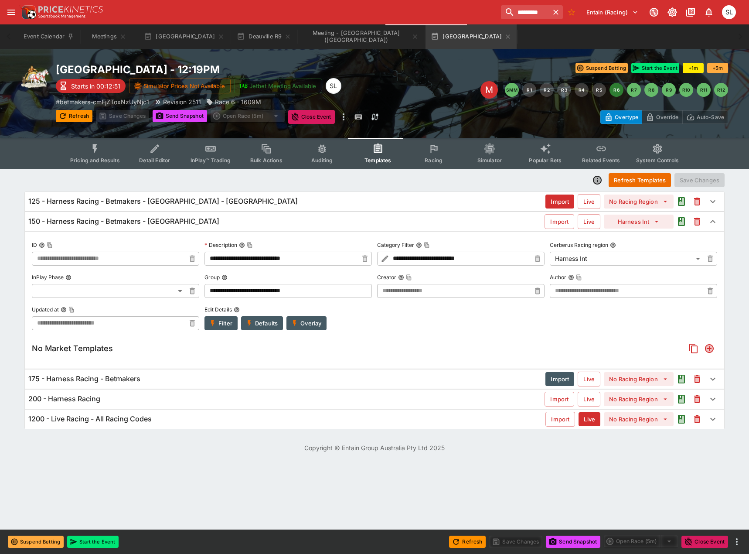
click at [315, 326] on button "Overlay" at bounding box center [306, 323] width 40 height 14
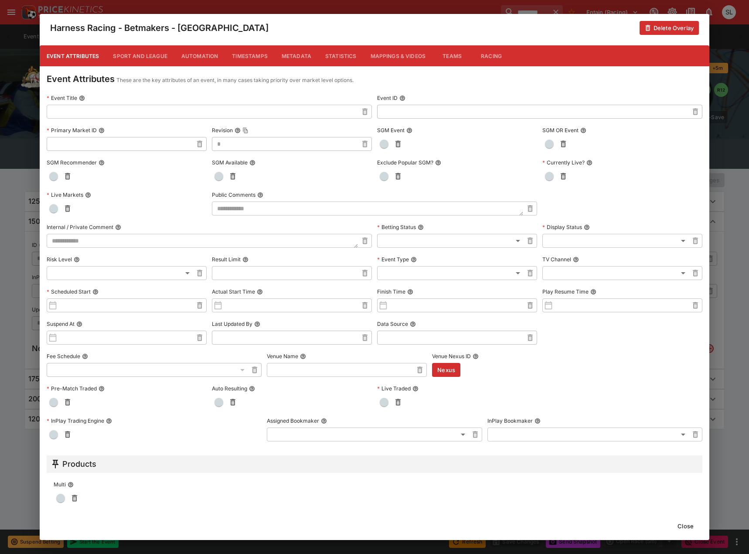
click at [296, 56] on button "Metadata" at bounding box center [297, 55] width 44 height 21
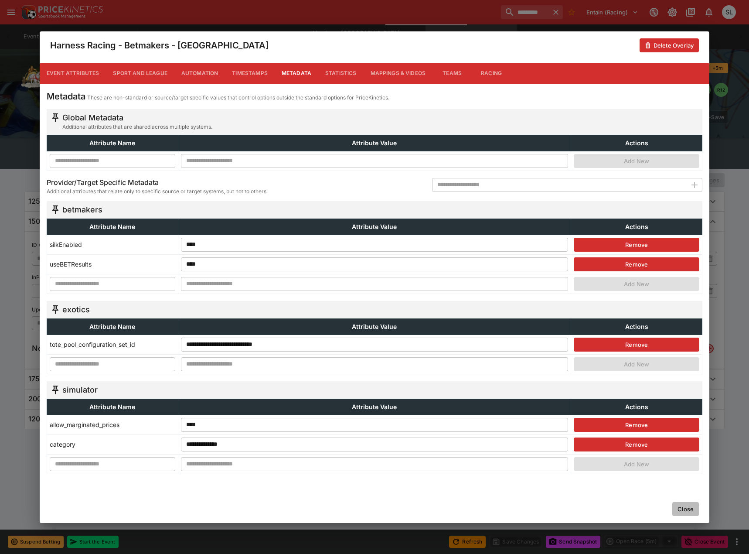
click at [692, 513] on button "Close" at bounding box center [685, 509] width 27 height 14
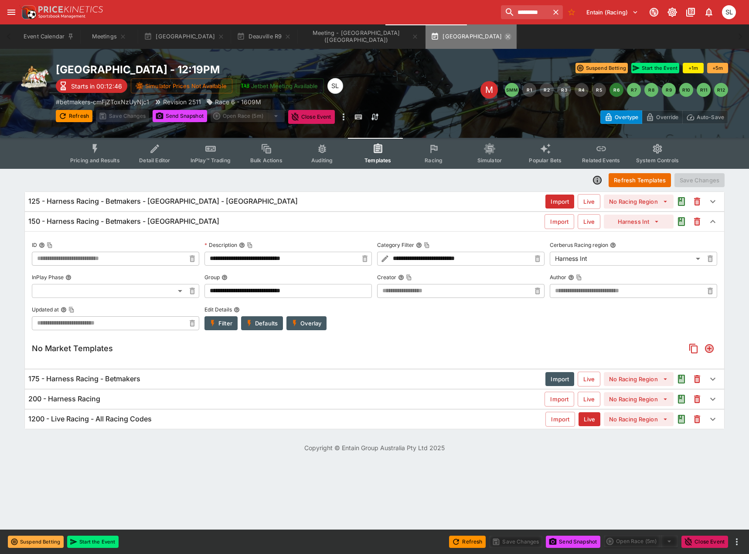
click at [504, 38] on icon "button" at bounding box center [507, 36] width 7 height 7
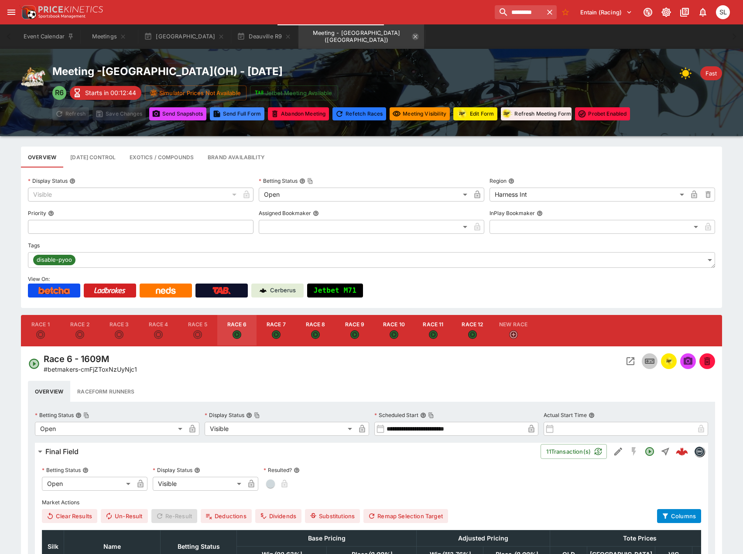
click at [412, 37] on icon "Meeting - Northfield Park (USA)" at bounding box center [415, 36] width 7 height 7
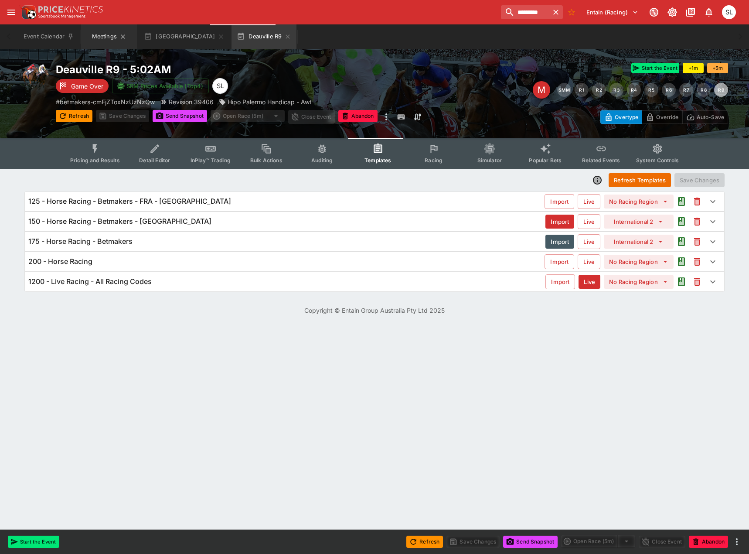
click at [95, 35] on button "Meetings" at bounding box center [109, 36] width 56 height 24
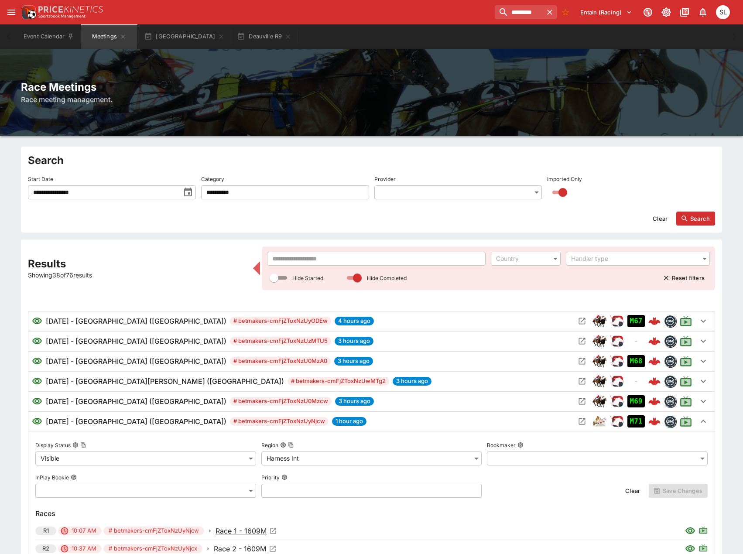
click at [348, 422] on div "8/11/2025 - Northfield Park (USA) # betmakers-cmFjZToxNzUyNjcw 1 hour ago" at bounding box center [303, 421] width 543 height 10
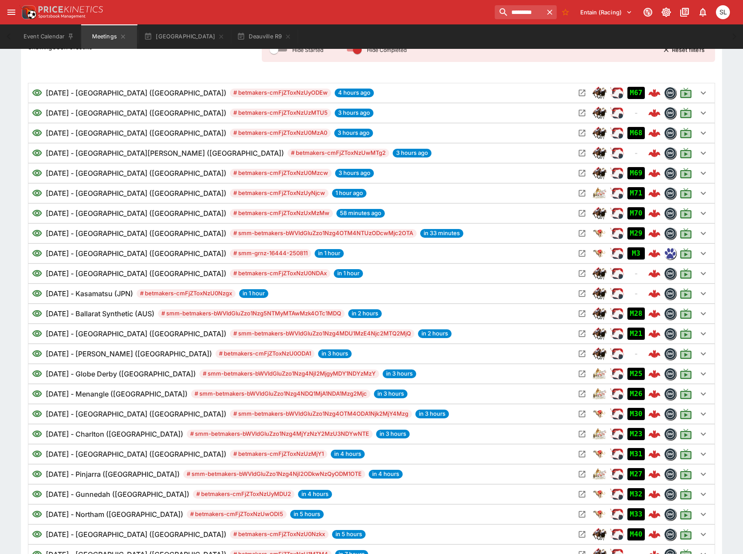
scroll to position [262, 0]
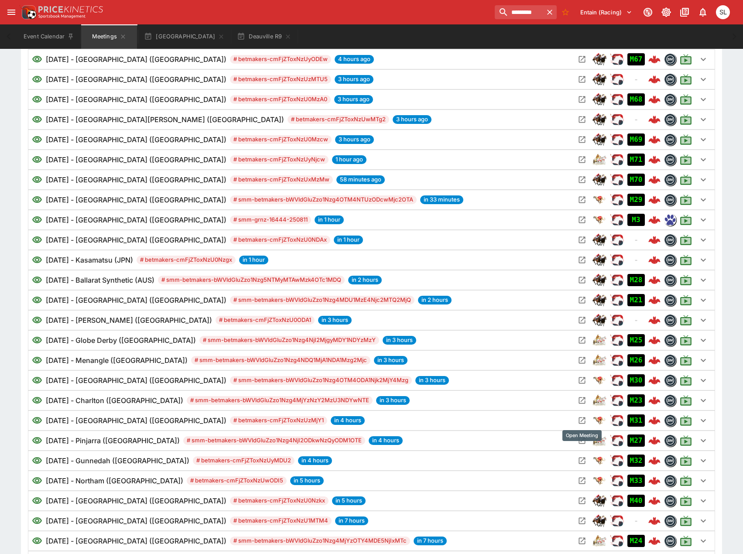
click at [581, 419] on icon "Open Meeting" at bounding box center [581, 420] width 9 height 9
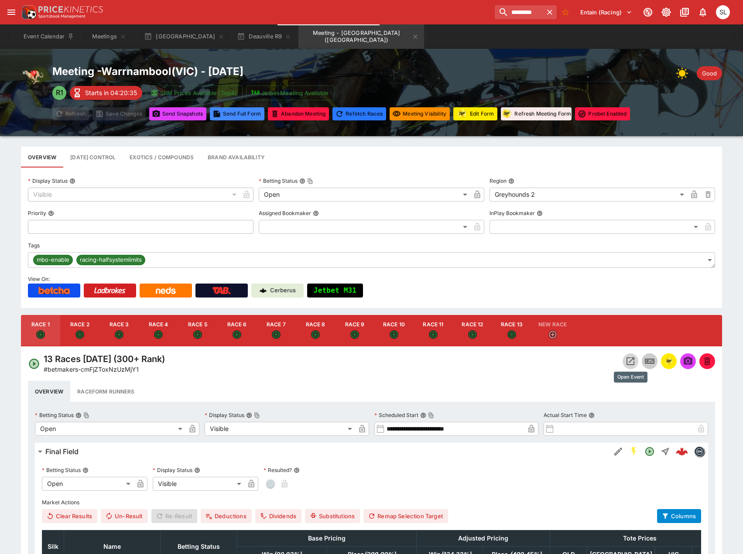
click at [630, 362] on icon "Open Event" at bounding box center [630, 361] width 8 height 8
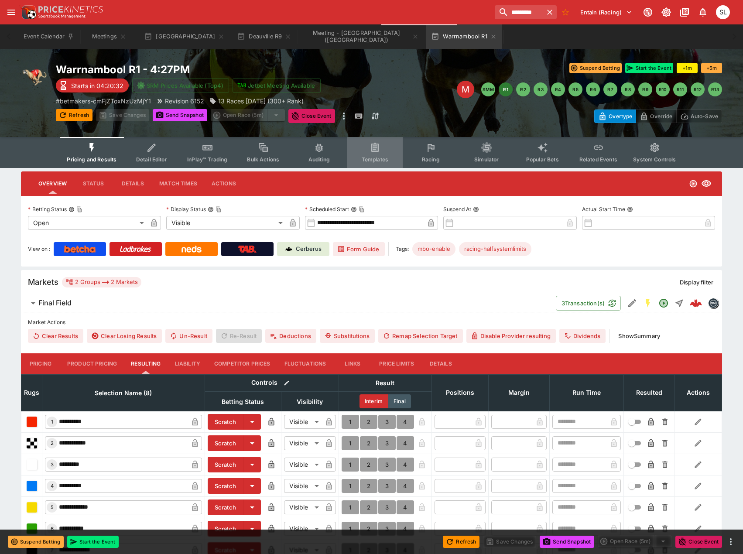
click at [375, 157] on span "Templates" at bounding box center [374, 159] width 27 height 7
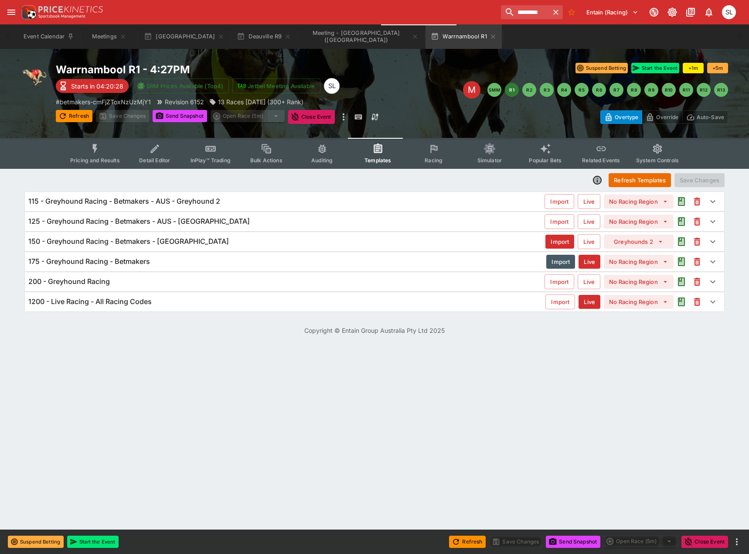
click at [196, 239] on div "150 - Greyhound Racing - Betmakers - Australia" at bounding box center [286, 241] width 517 height 9
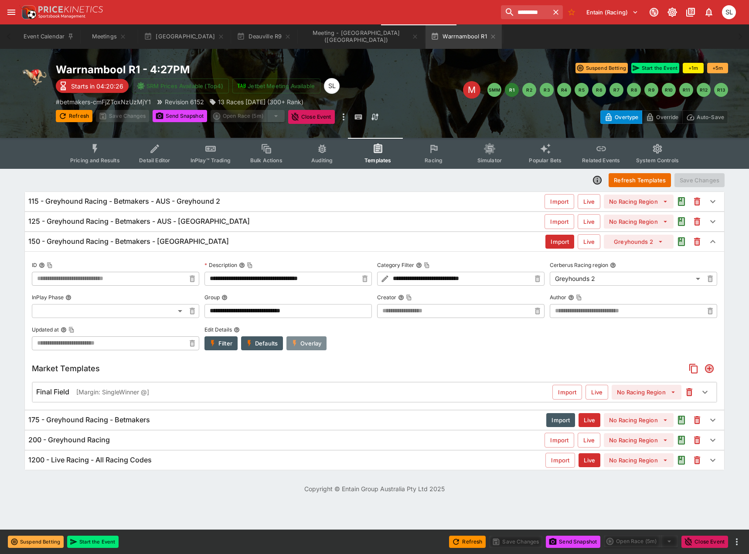
click at [314, 343] on button "Overlay" at bounding box center [306, 343] width 40 height 14
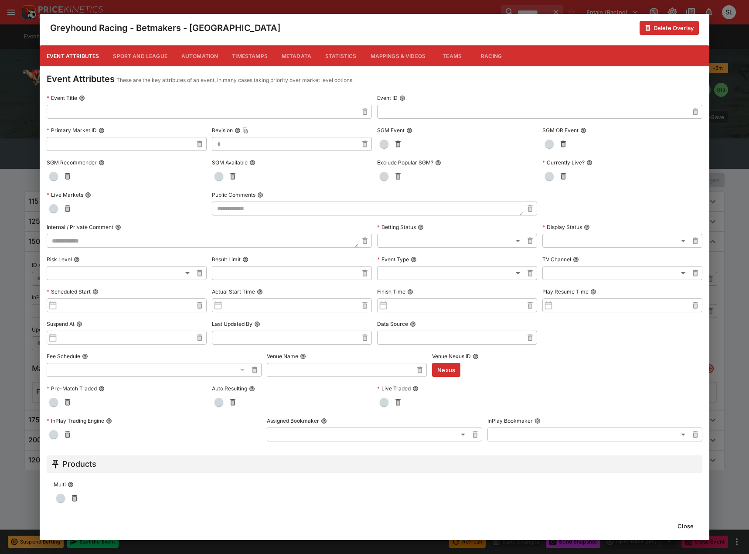
click at [295, 57] on button "Metadata" at bounding box center [297, 55] width 44 height 21
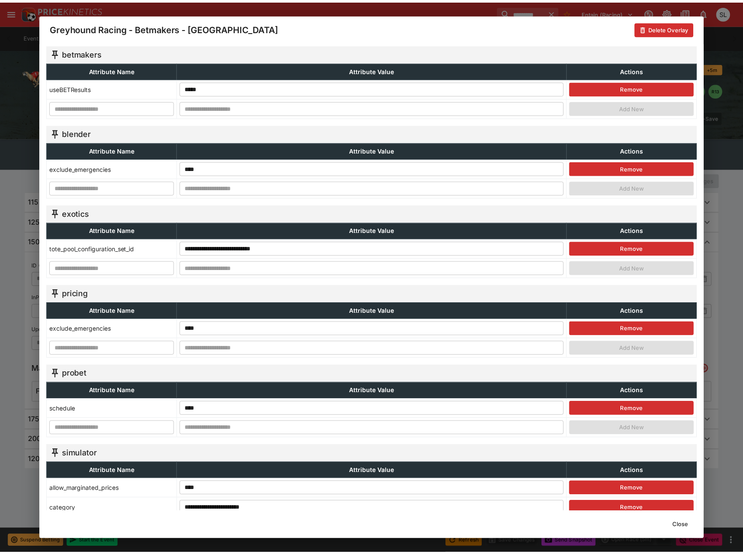
scroll to position [108, 0]
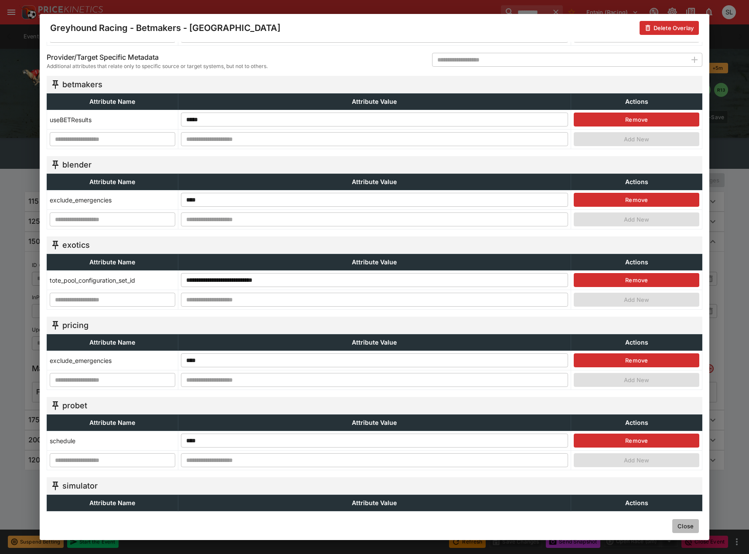
click at [685, 530] on button "Close" at bounding box center [685, 526] width 27 height 14
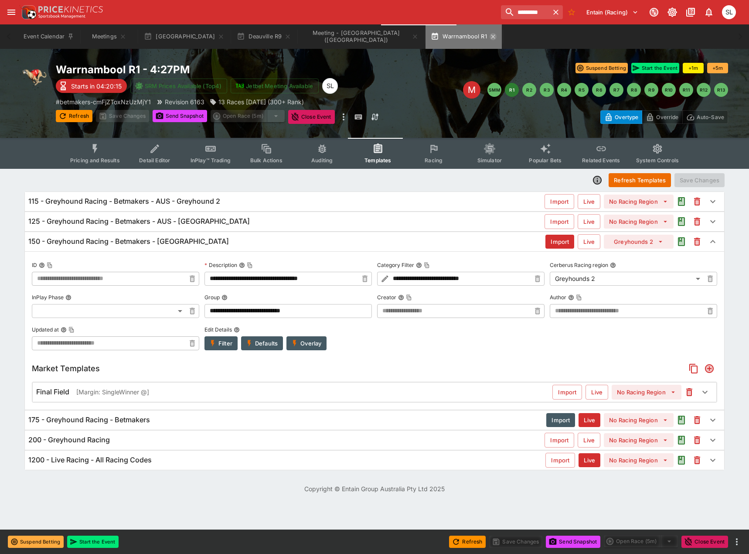
click at [490, 38] on icon "button" at bounding box center [493, 36] width 7 height 7
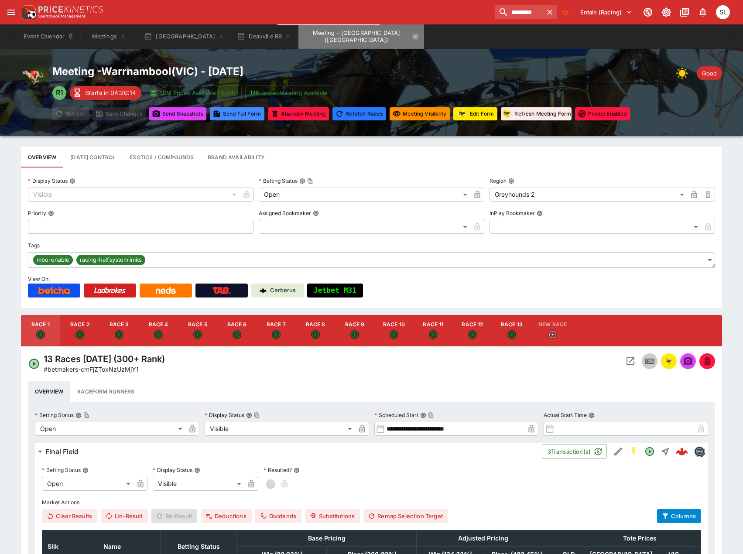
click at [413, 36] on icon "Meeting - Warrnambool (AUS)" at bounding box center [415, 36] width 4 height 4
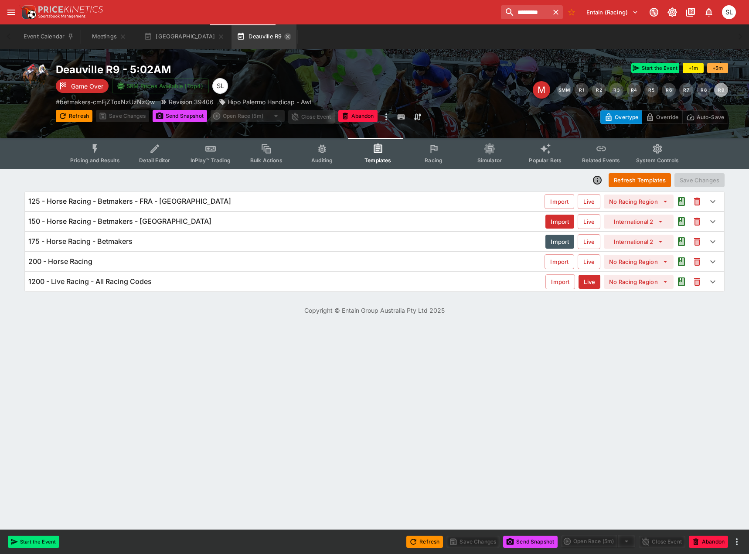
click at [284, 37] on icon "button" at bounding box center [287, 36] width 7 height 7
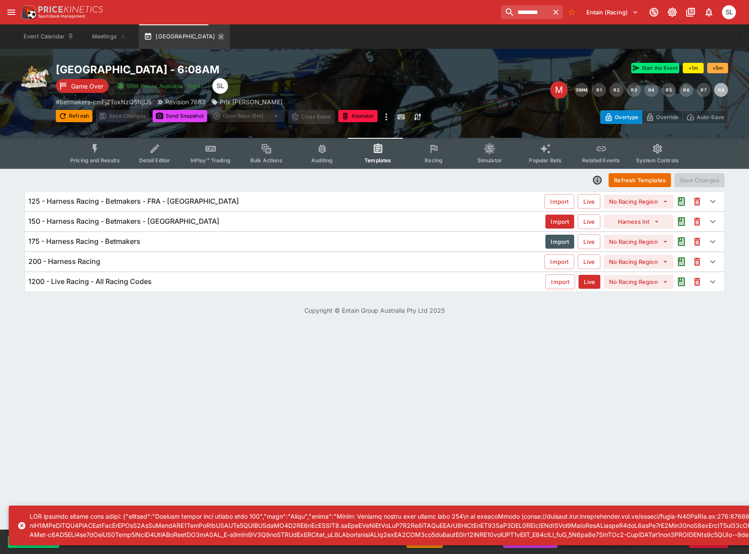
click at [218, 36] on icon "button" at bounding box center [221, 36] width 7 height 7
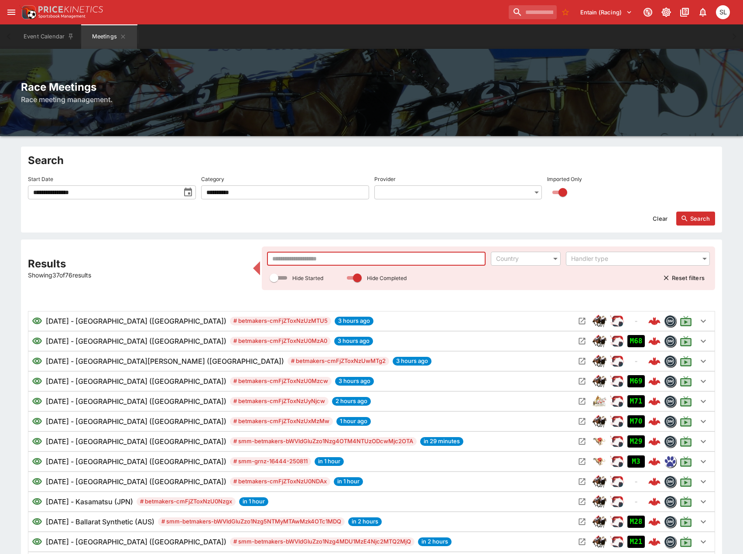
click at [398, 257] on input "text" at bounding box center [376, 259] width 219 height 14
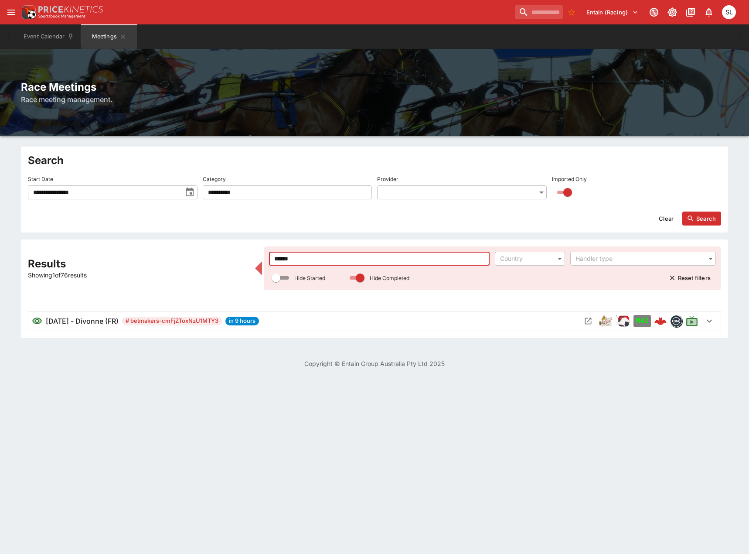
type input "******"
click at [587, 321] on icon "Open Meeting" at bounding box center [588, 321] width 9 height 9
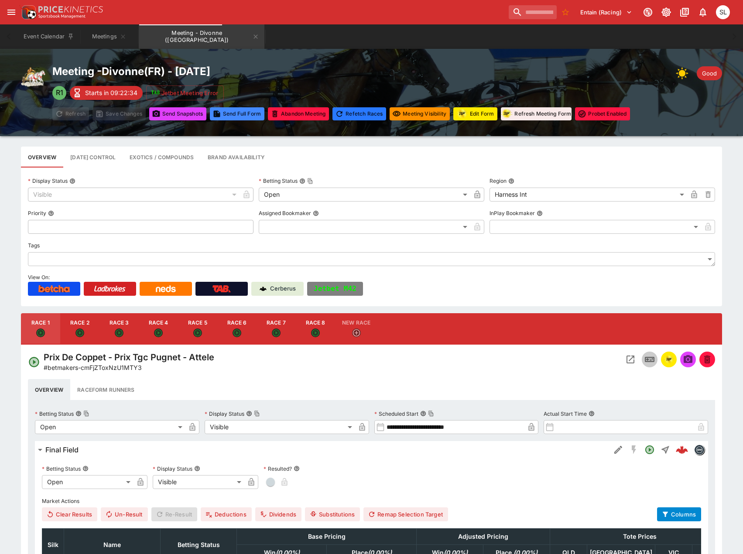
click at [160, 324] on button "Race 4" at bounding box center [158, 328] width 39 height 31
click at [39, 333] on icon "Open" at bounding box center [40, 333] width 6 height 6
click at [73, 332] on button "Race 2" at bounding box center [79, 328] width 39 height 31
click at [96, 330] on button "Race 2" at bounding box center [79, 328] width 39 height 31
click at [114, 330] on button "Race 3" at bounding box center [118, 328] width 39 height 31
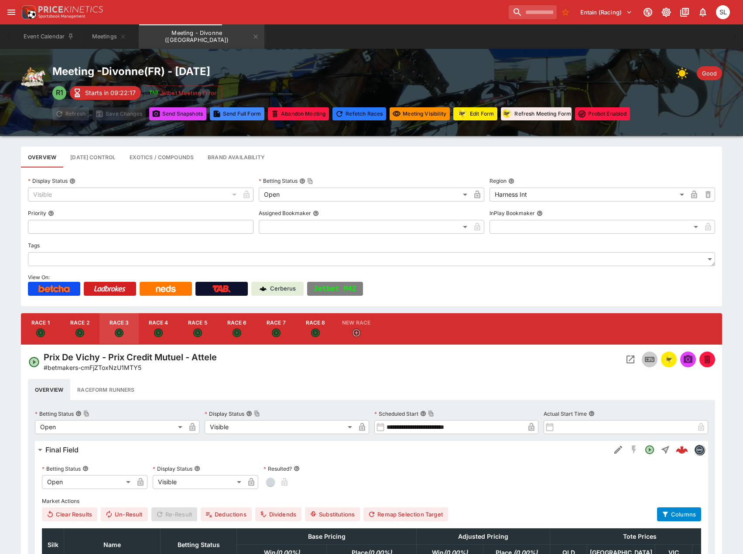
click at [154, 331] on icon "Open" at bounding box center [158, 332] width 9 height 9
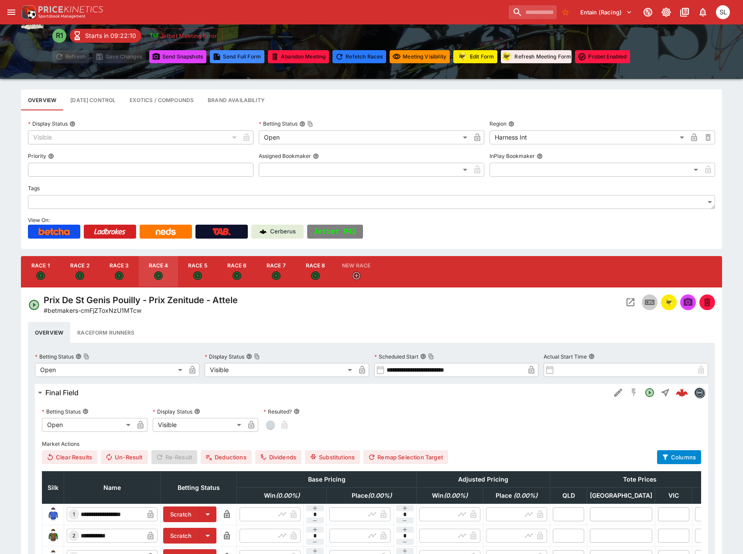
scroll to position [44, 0]
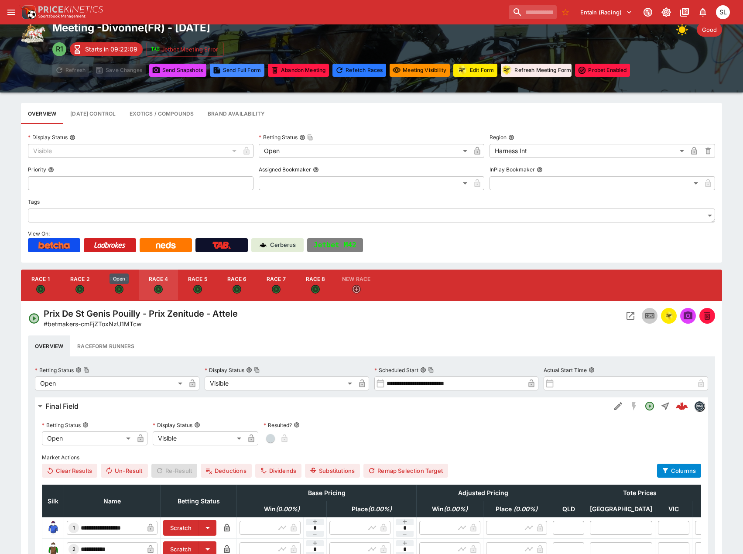
click at [116, 285] on div "button" at bounding box center [119, 290] width 9 height 10
type input "**********"
click at [627, 313] on icon "Open Event" at bounding box center [630, 315] width 10 height 10
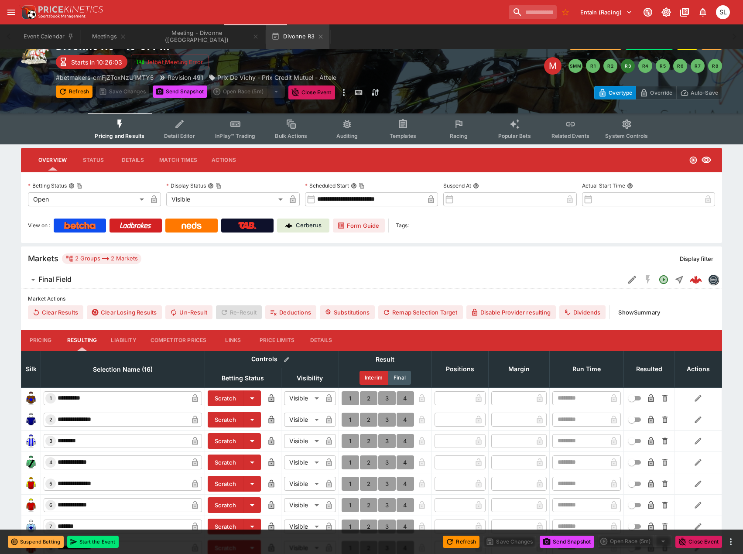
scroll to position [5, 0]
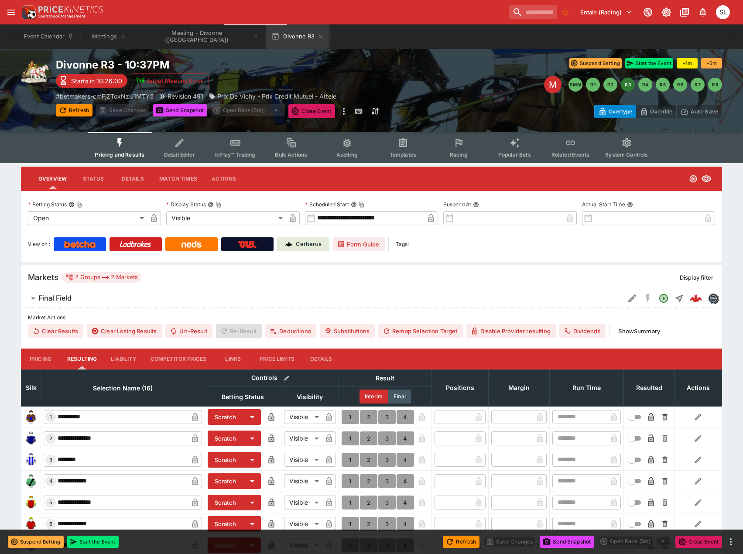
click at [154, 179] on button "Match Times" at bounding box center [178, 178] width 52 height 21
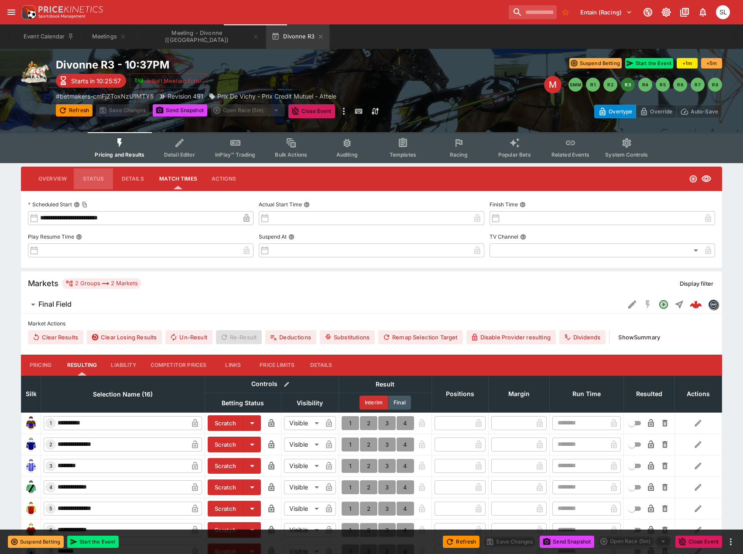
click at [93, 183] on button "Status" at bounding box center [93, 178] width 39 height 21
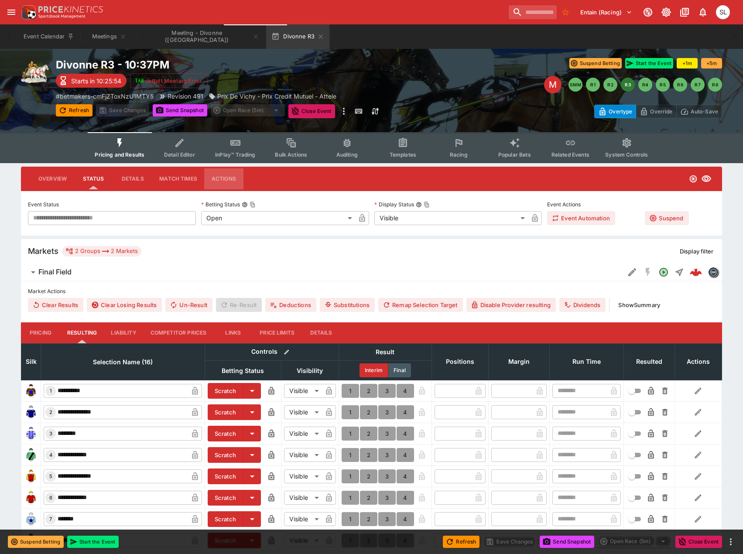
click at [221, 173] on button "Actions" at bounding box center [223, 178] width 39 height 21
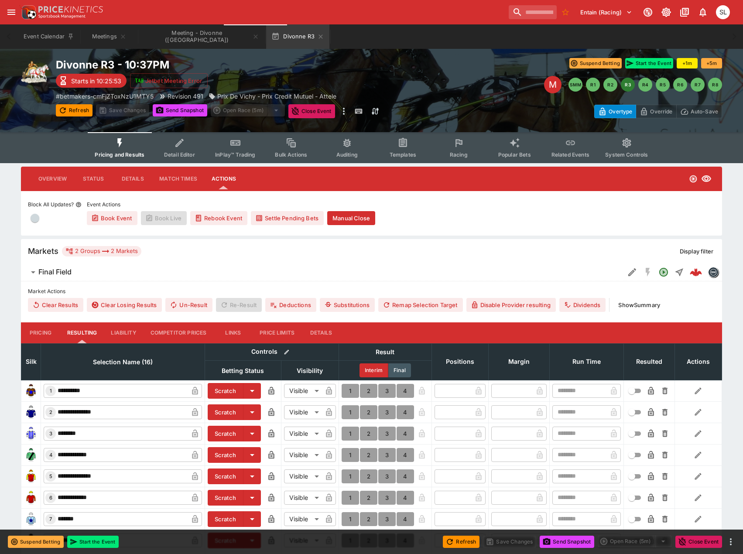
click at [183, 178] on button "Match Times" at bounding box center [178, 178] width 52 height 21
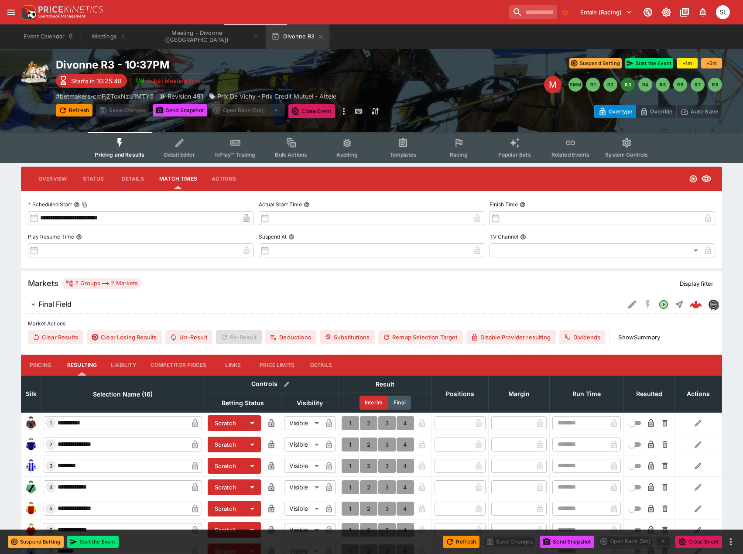
click at [126, 178] on button "Details" at bounding box center [132, 178] width 39 height 21
click at [94, 178] on button "Status" at bounding box center [93, 178] width 39 height 21
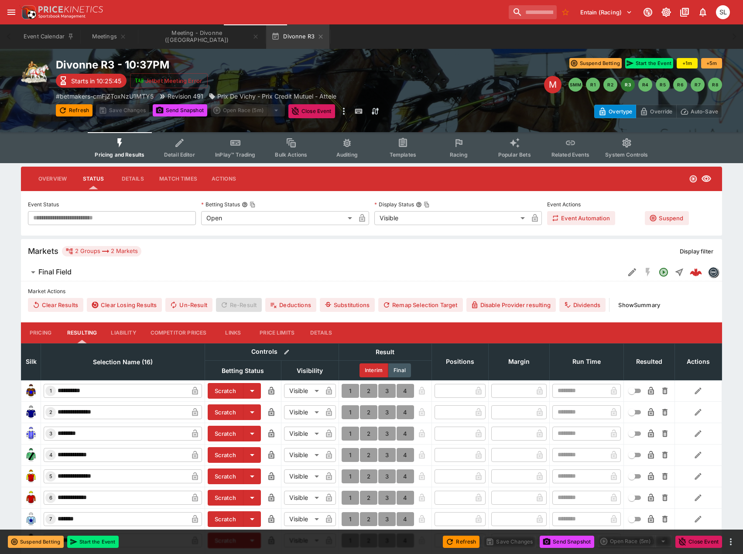
click at [52, 178] on button "Overview" at bounding box center [52, 178] width 42 height 21
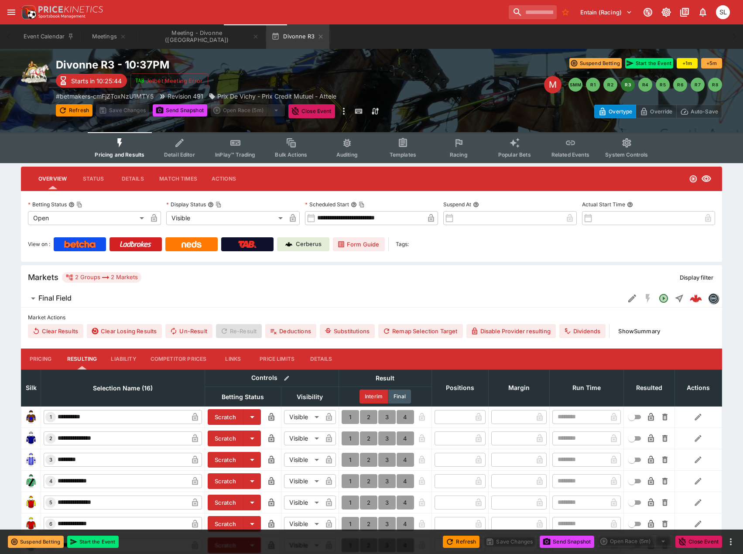
click at [177, 153] on span "Detail Editor" at bounding box center [179, 154] width 31 height 7
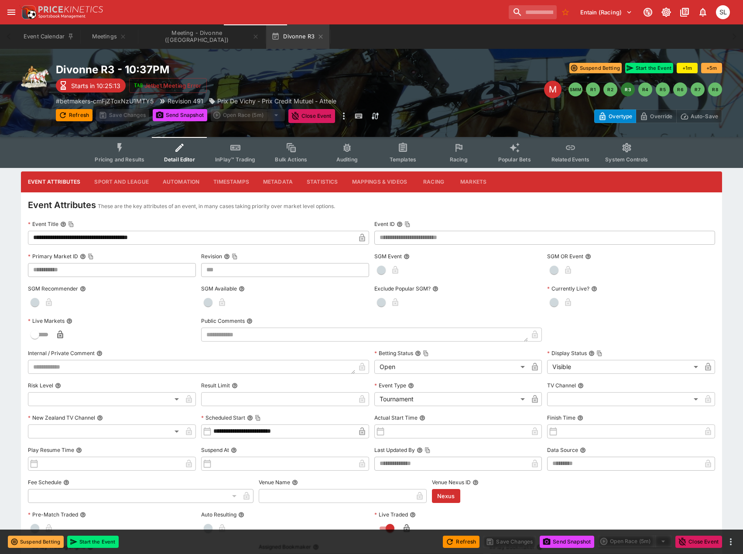
click at [431, 184] on button "Racing" at bounding box center [433, 181] width 39 height 21
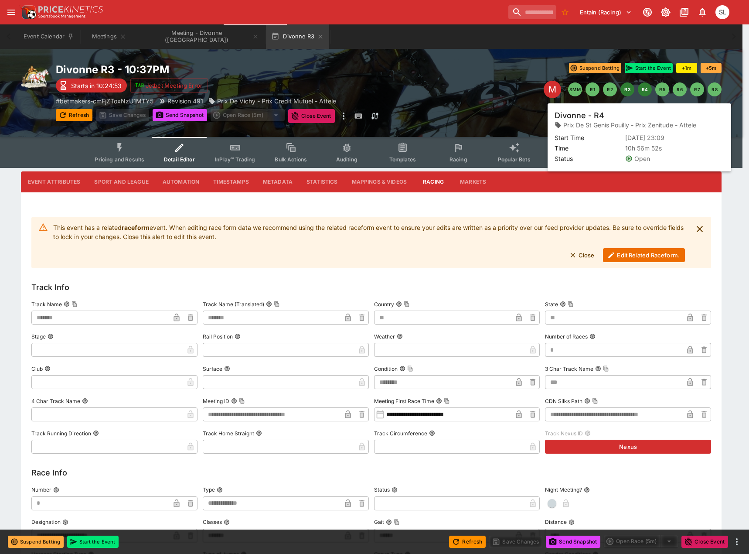
click at [644, 91] on button "R4" at bounding box center [645, 89] width 14 height 14
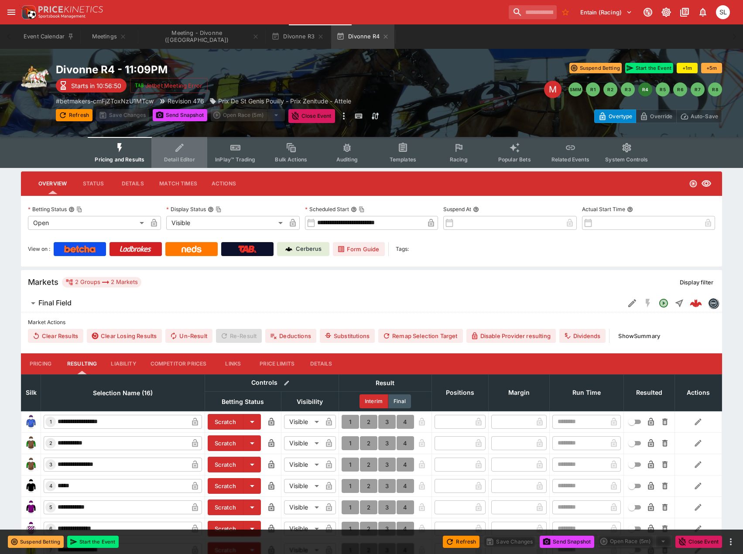
click at [173, 153] on button "Detail Editor" at bounding box center [179, 152] width 56 height 31
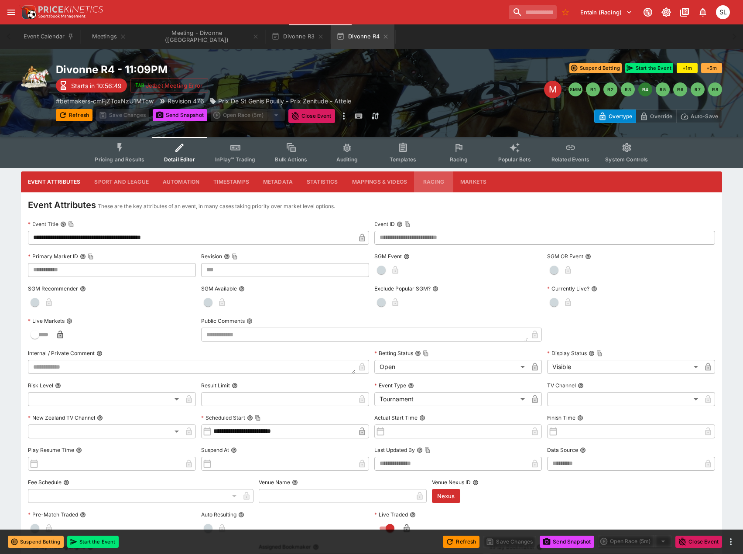
click at [430, 184] on button "Racing" at bounding box center [433, 181] width 39 height 21
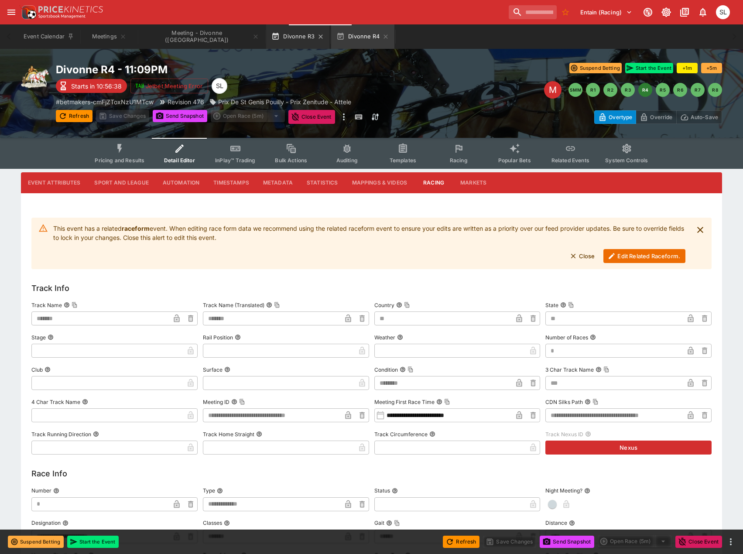
click at [266, 32] on button "Divonne R3" at bounding box center [297, 36] width 63 height 24
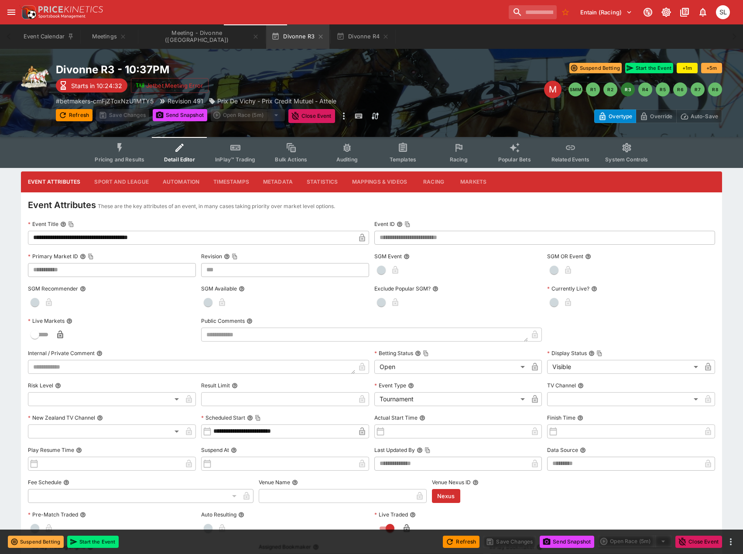
click at [433, 182] on button "Racing" at bounding box center [433, 181] width 39 height 21
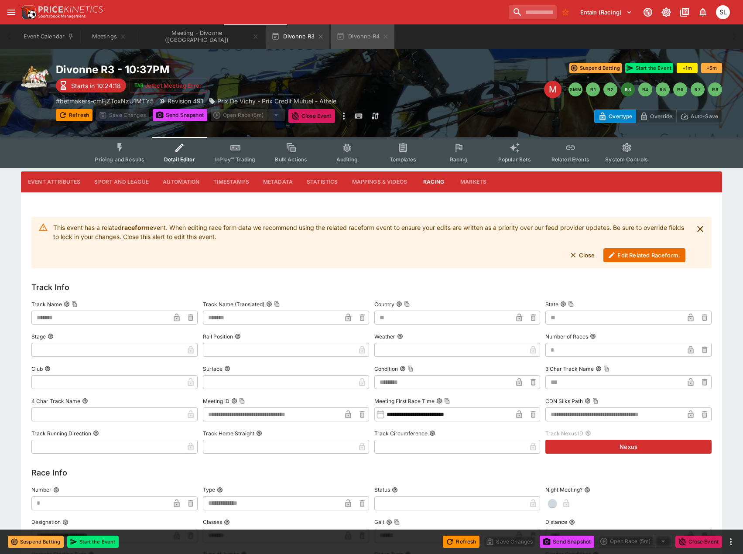
click at [382, 37] on icon "button" at bounding box center [385, 36] width 7 height 7
click at [317, 37] on icon "button" at bounding box center [320, 36] width 7 height 7
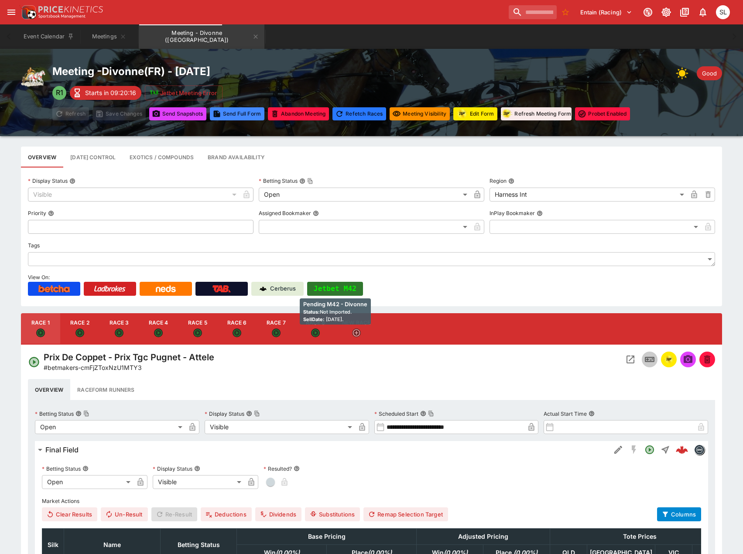
click at [353, 283] on button "Jetbet M42" at bounding box center [335, 289] width 56 height 14
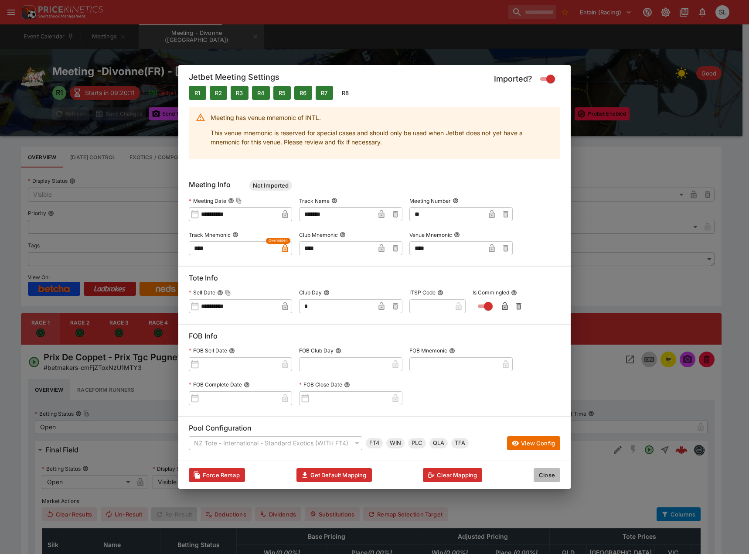
click at [545, 474] on button "Close" at bounding box center [547, 475] width 27 height 14
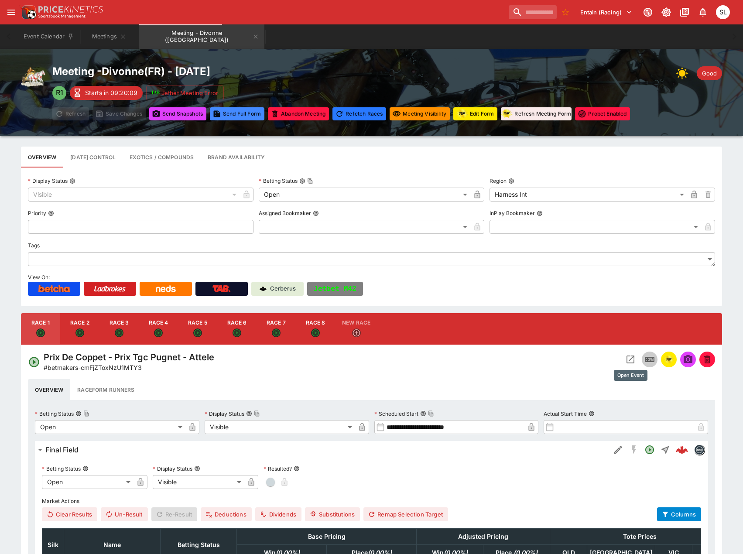
click at [628, 358] on icon "Open Event" at bounding box center [630, 359] width 10 height 10
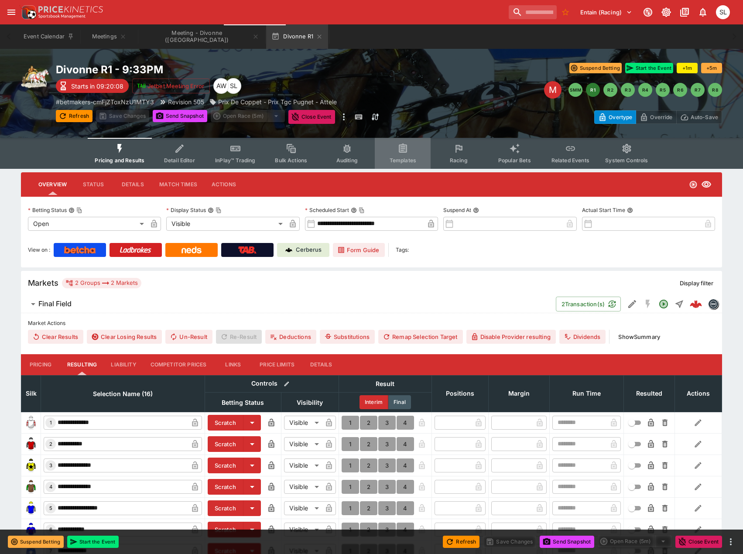
click at [407, 154] on icon "Event type filters" at bounding box center [402, 148] width 11 height 11
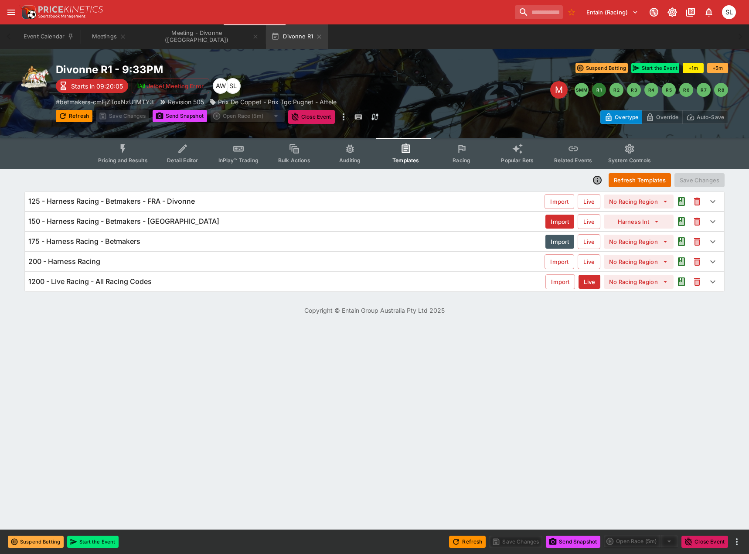
click at [202, 200] on div "125 - Harness Racing - Betmakers - FRA - Divonne" at bounding box center [286, 201] width 516 height 9
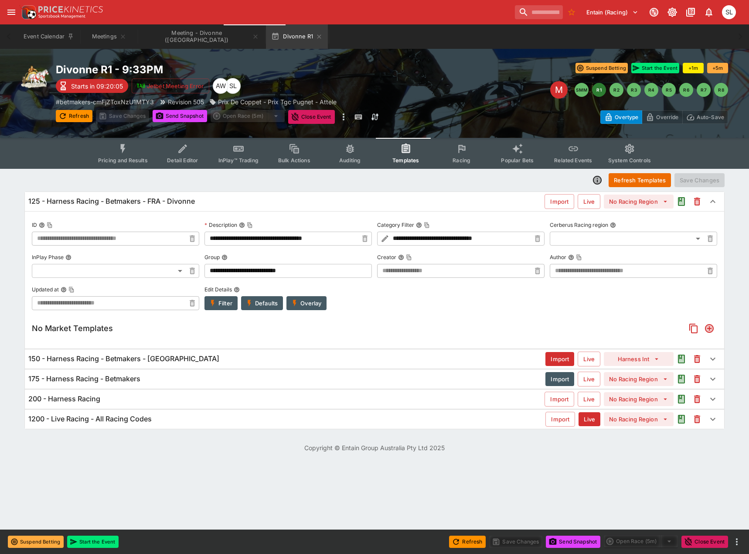
click at [303, 306] on button "Overlay" at bounding box center [306, 303] width 40 height 14
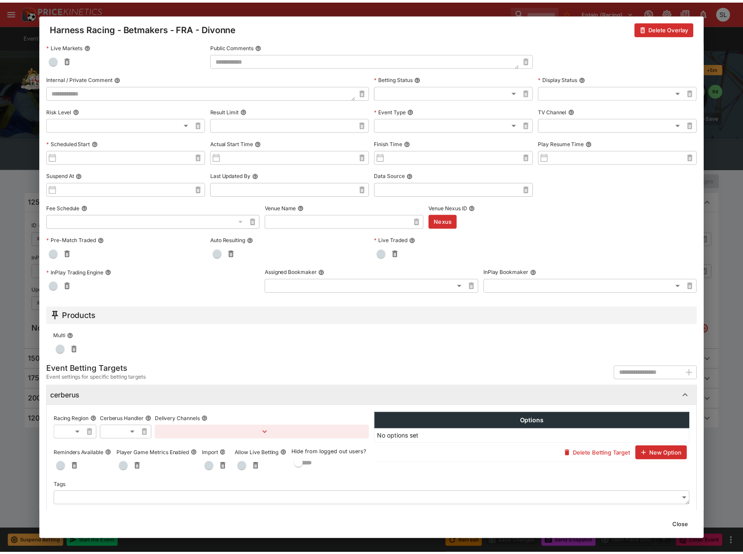
scroll to position [326, 0]
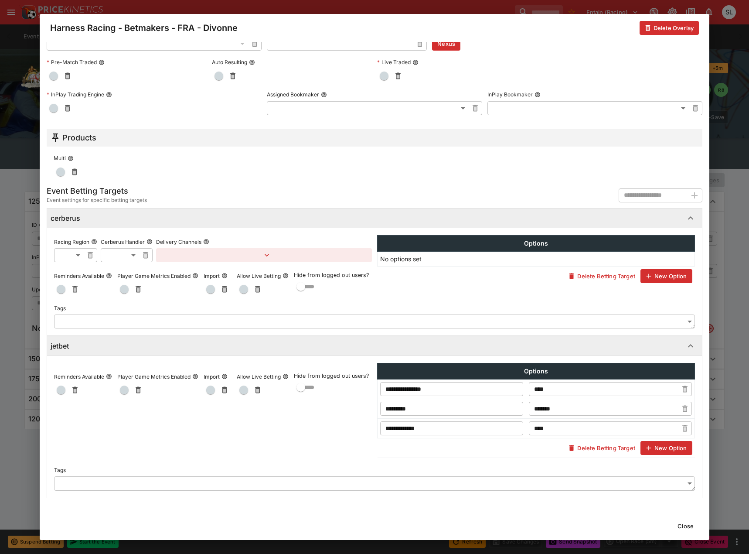
click at [687, 527] on button "Close" at bounding box center [685, 526] width 27 height 14
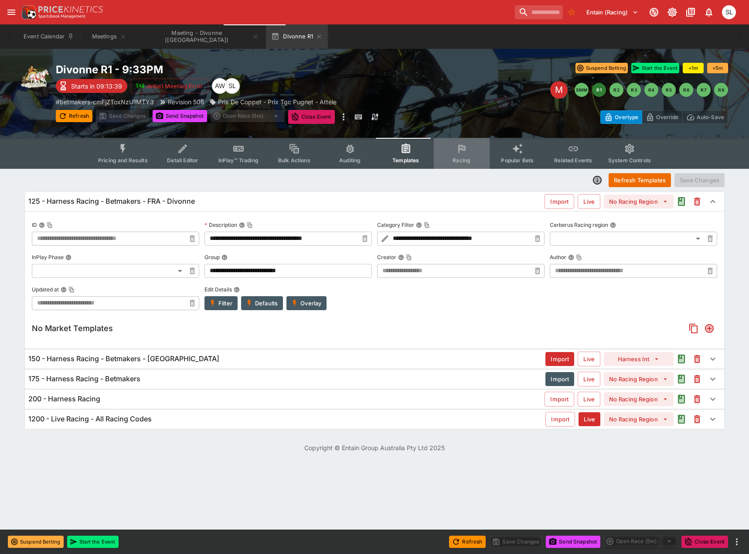
click at [462, 155] on button "Racing" at bounding box center [462, 153] width 56 height 31
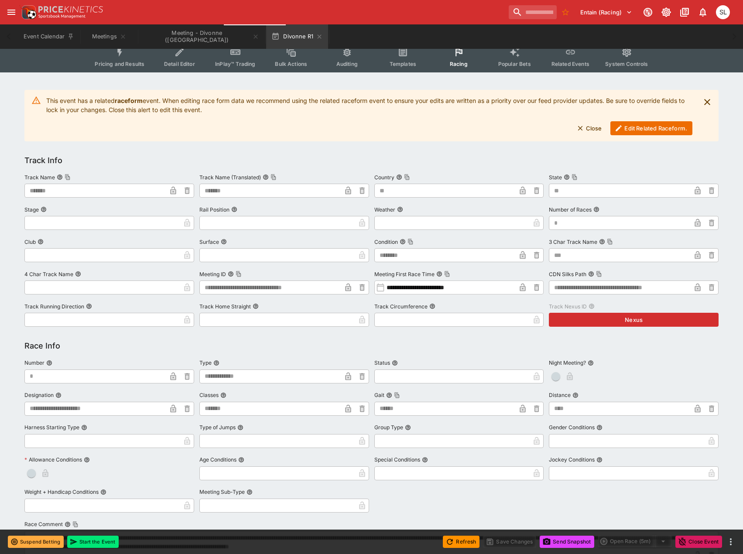
scroll to position [131, 0]
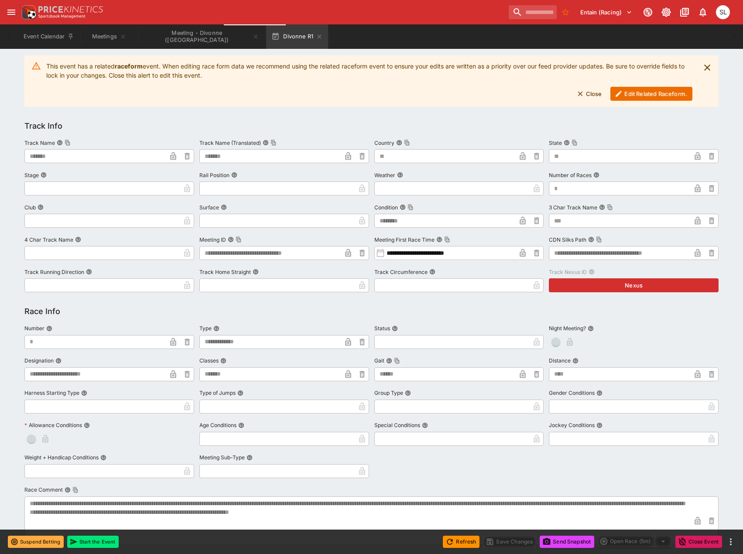
click at [643, 95] on button "Edit Related Raceform." at bounding box center [651, 94] width 82 height 14
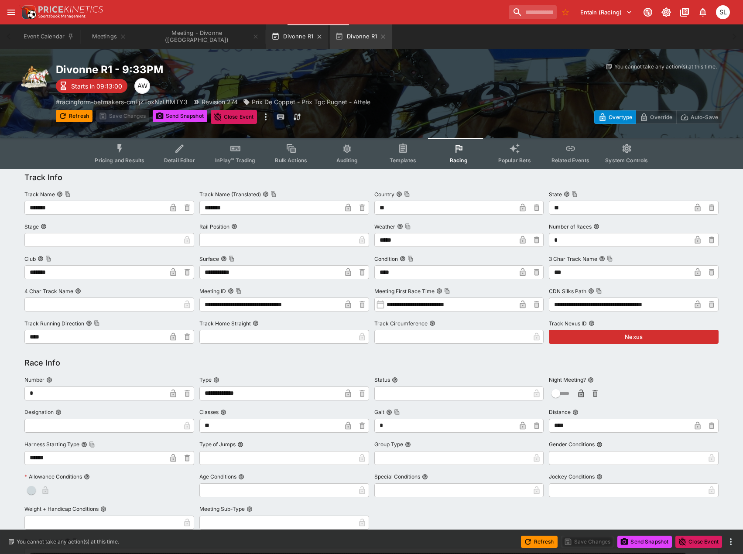
drag, startPoint x: 259, startPoint y: 33, endPoint x: 264, endPoint y: 35, distance: 6.2
click at [266, 33] on button "Divonne R1" at bounding box center [297, 36] width 62 height 24
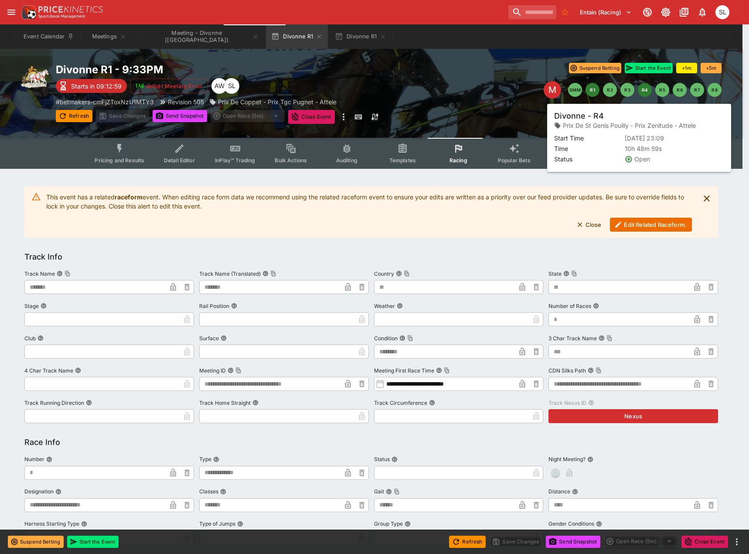
click at [647, 92] on button "R4" at bounding box center [645, 90] width 14 height 14
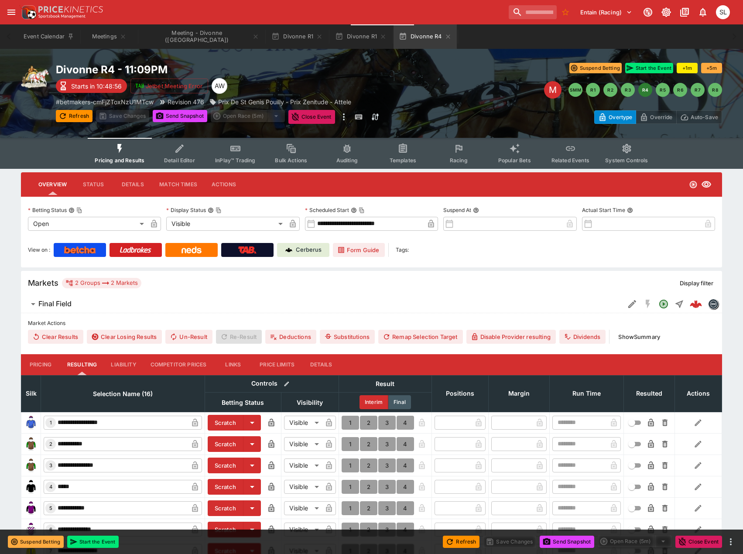
click at [466, 156] on button "Racing" at bounding box center [458, 153] width 56 height 31
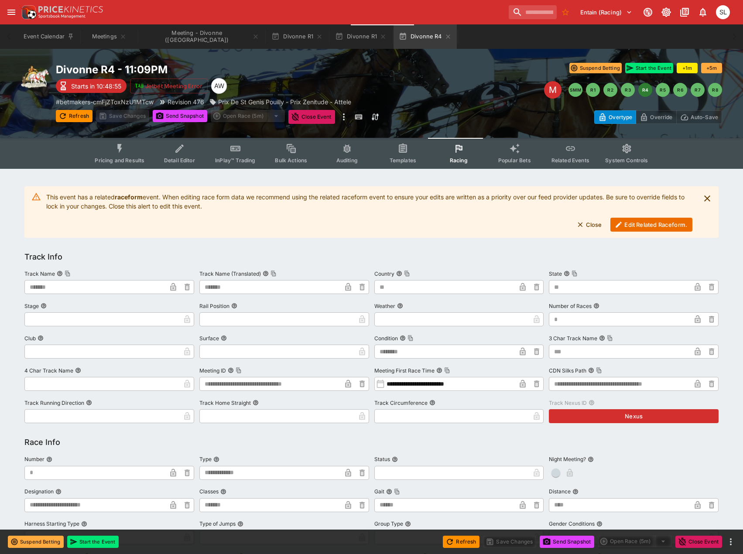
click at [636, 223] on button "Edit Related Raceform." at bounding box center [651, 225] width 82 height 14
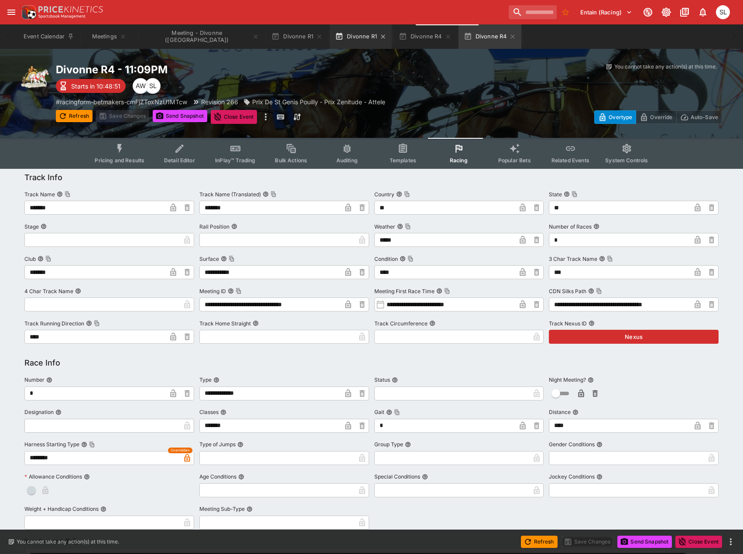
click at [330, 41] on button "Divonne R1" at bounding box center [361, 36] width 62 height 24
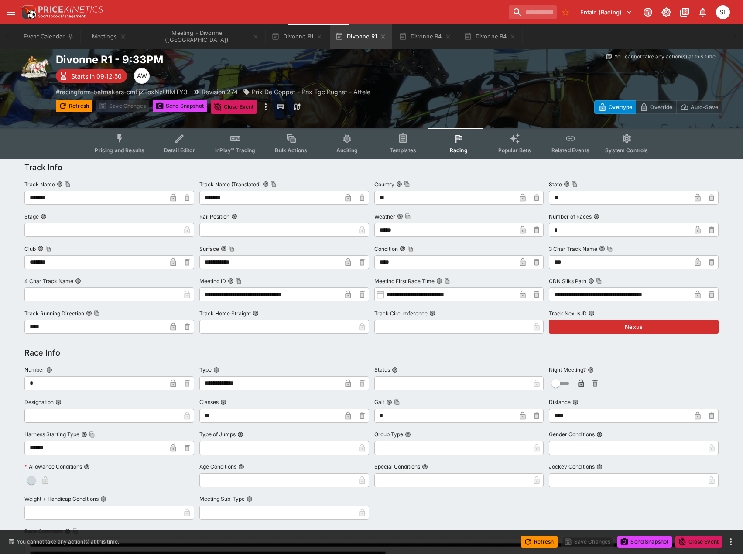
scroll to position [44, 0]
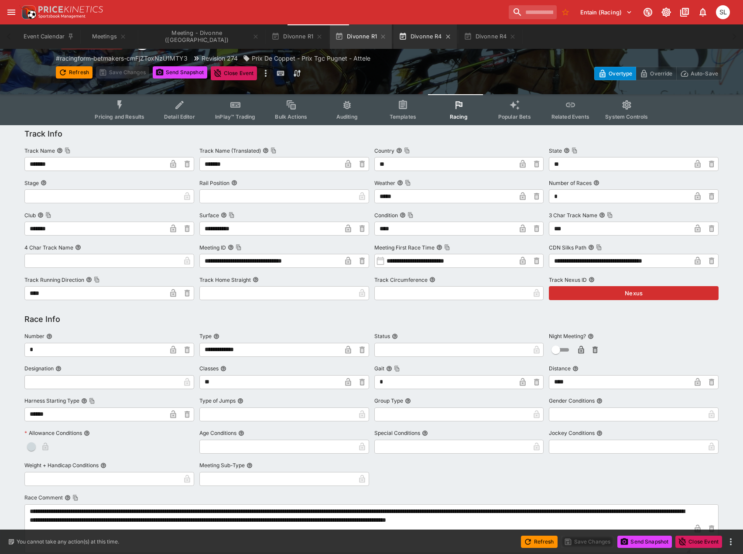
click at [393, 39] on button "Divonne R4" at bounding box center [424, 36] width 63 height 24
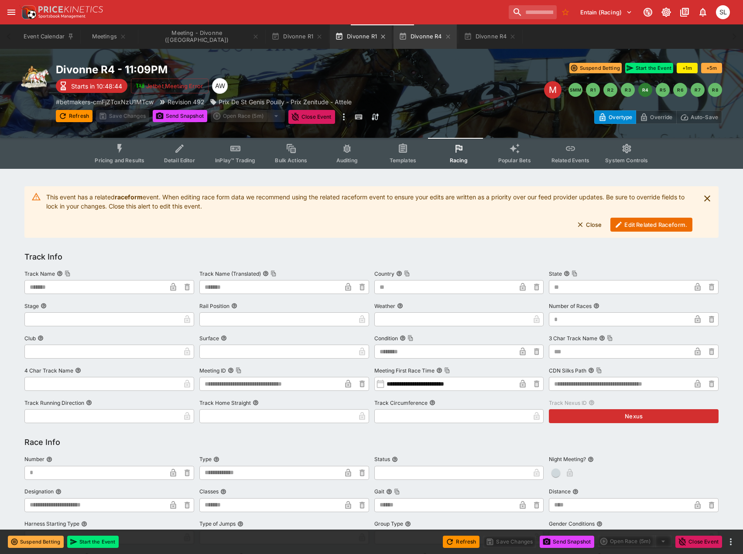
click at [330, 38] on button "Divonne R1" at bounding box center [361, 36] width 62 height 24
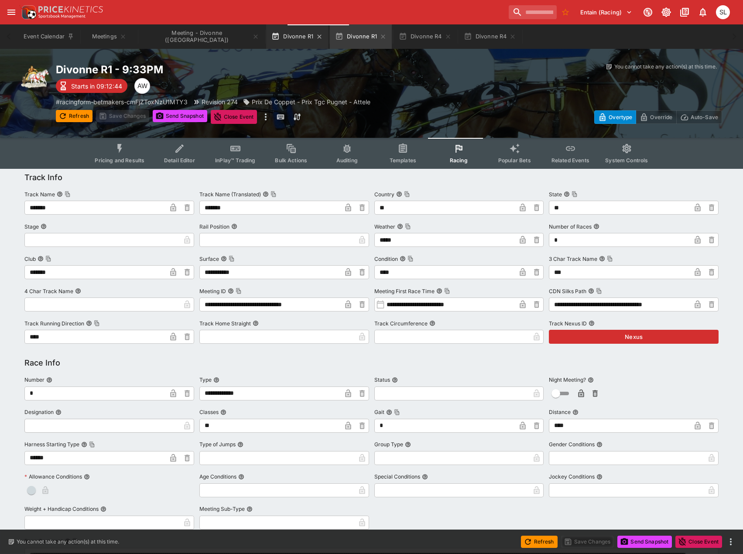
click at [266, 37] on button "Divonne R1" at bounding box center [297, 36] width 62 height 24
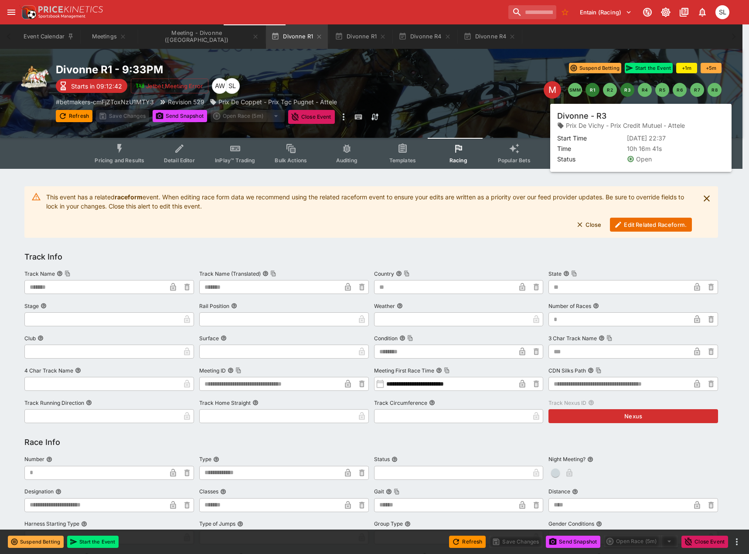
click at [626, 91] on button "R3" at bounding box center [627, 90] width 14 height 14
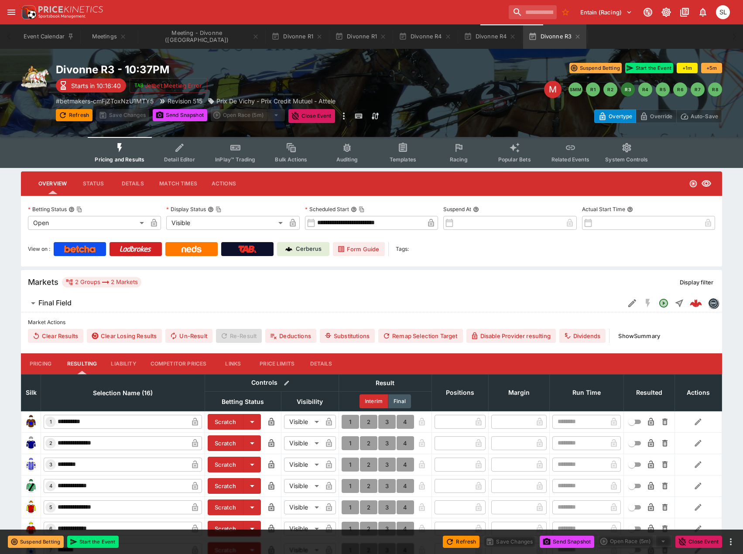
click at [455, 151] on icon "Event type filters" at bounding box center [458, 148] width 7 height 8
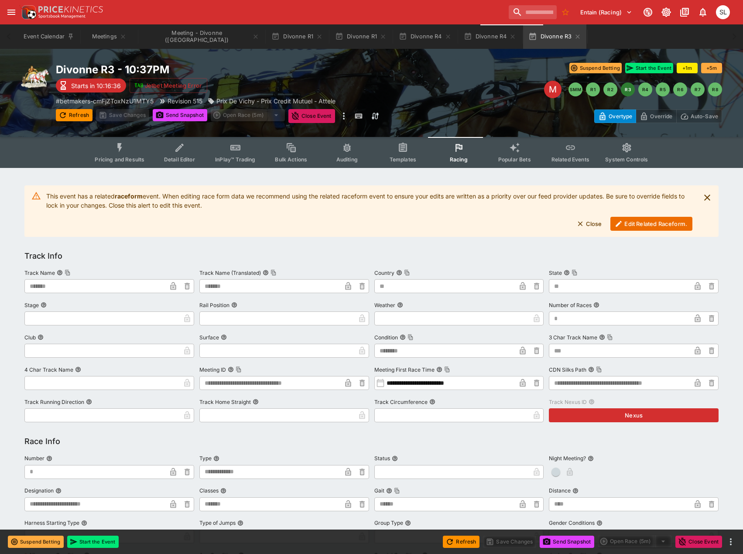
click at [659, 227] on button "Edit Related Raceform." at bounding box center [651, 224] width 82 height 14
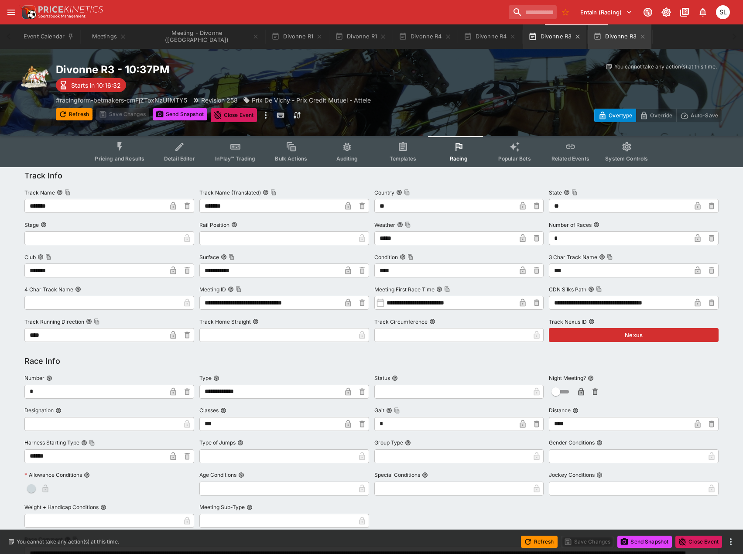
click at [523, 41] on button "Divonne R3" at bounding box center [554, 36] width 63 height 24
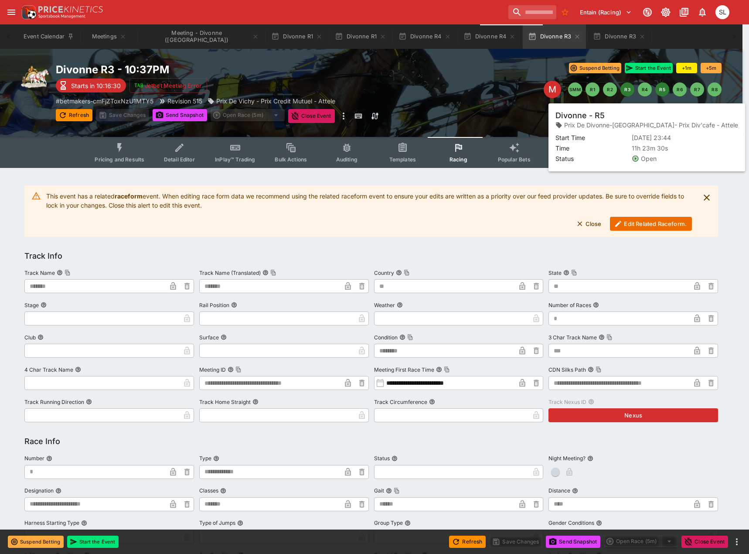
click at [661, 89] on button "R5" at bounding box center [662, 89] width 14 height 14
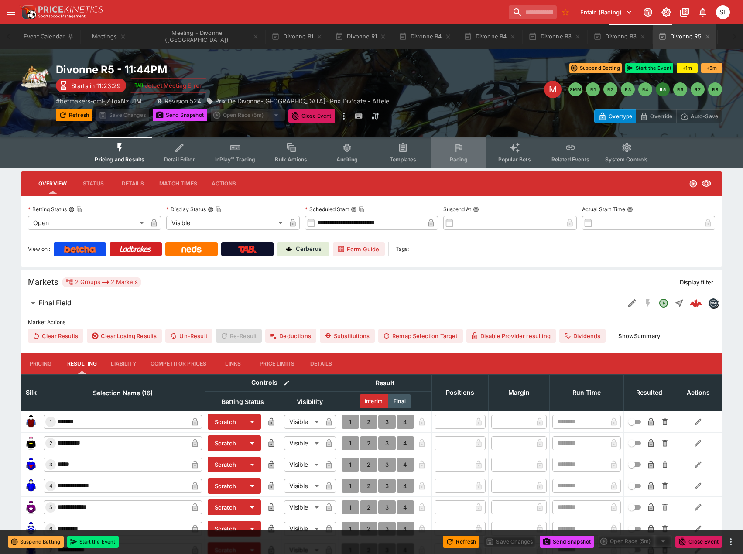
click at [459, 155] on button "Racing" at bounding box center [458, 152] width 56 height 31
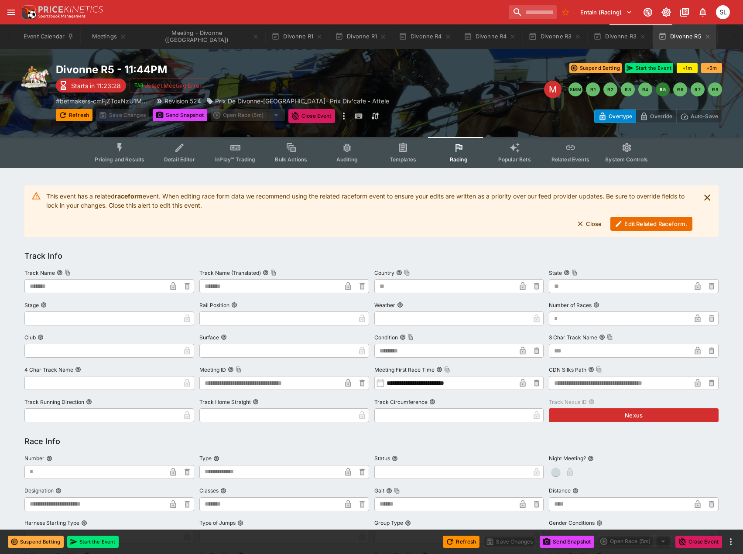
click at [632, 222] on button "Edit Related Raceform." at bounding box center [651, 224] width 82 height 14
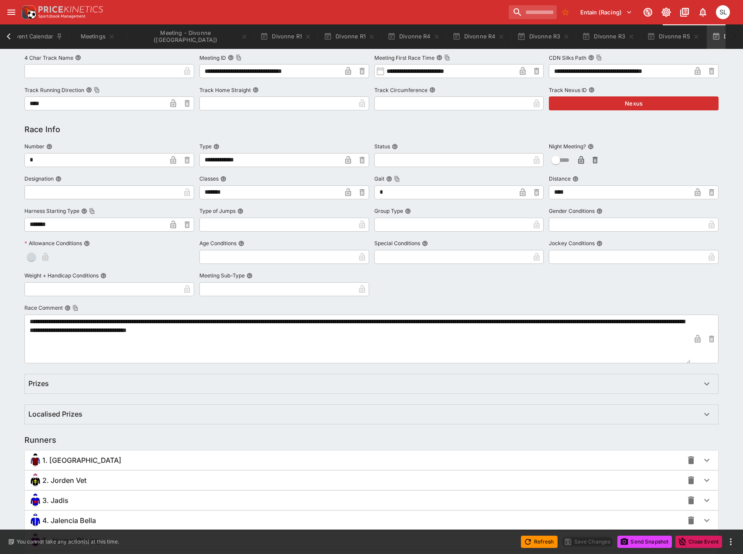
scroll to position [218, 0]
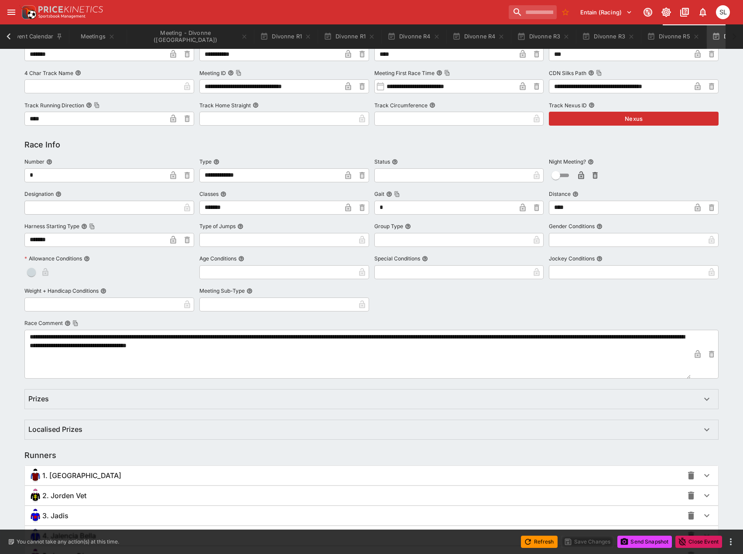
type input "********"
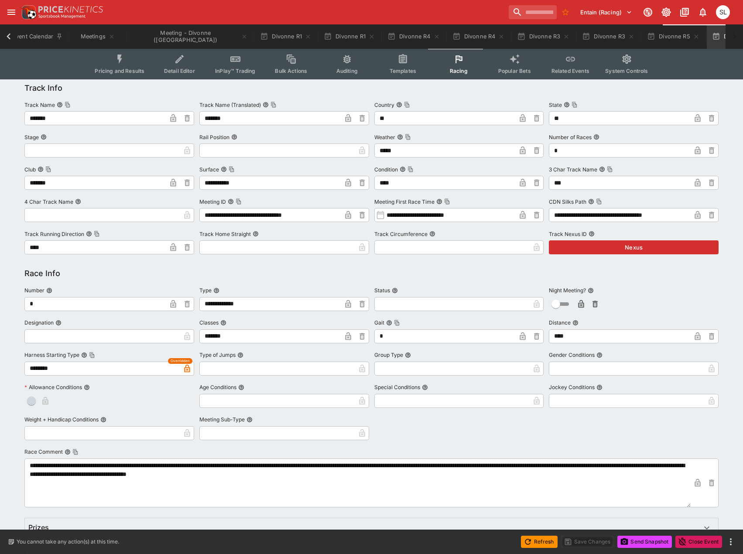
scroll to position [0, 0]
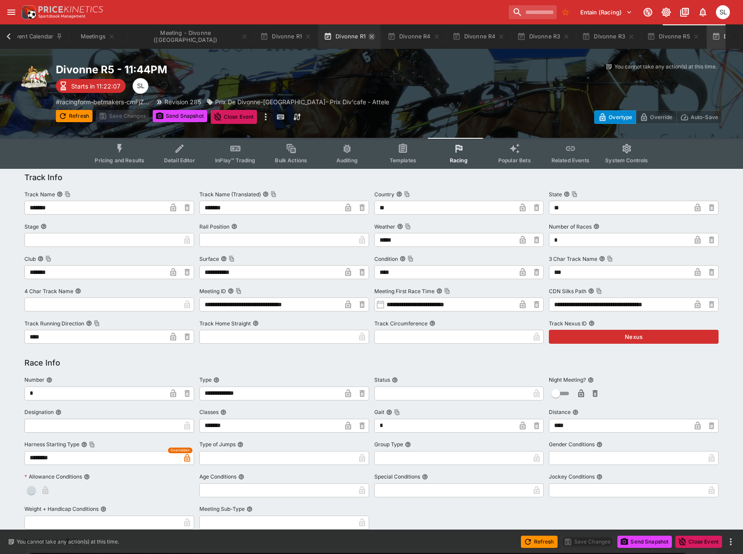
click at [368, 39] on icon "button" at bounding box center [371, 36] width 7 height 7
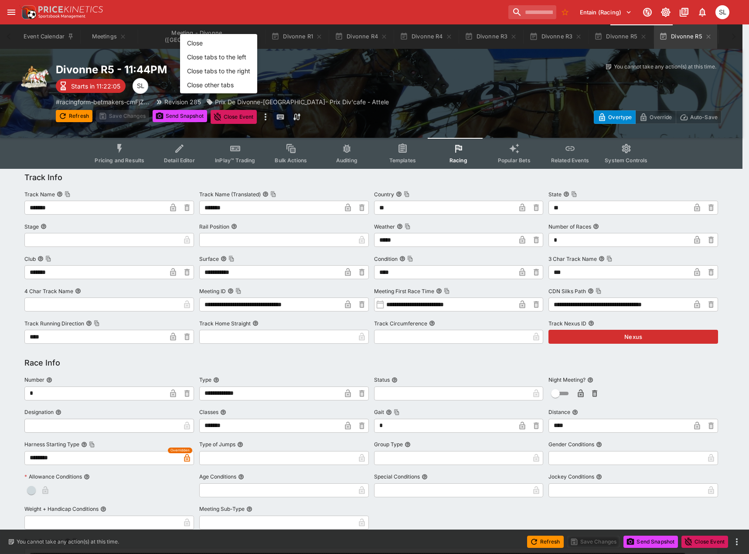
click at [232, 73] on li "Close tabs to the right" at bounding box center [218, 71] width 77 height 14
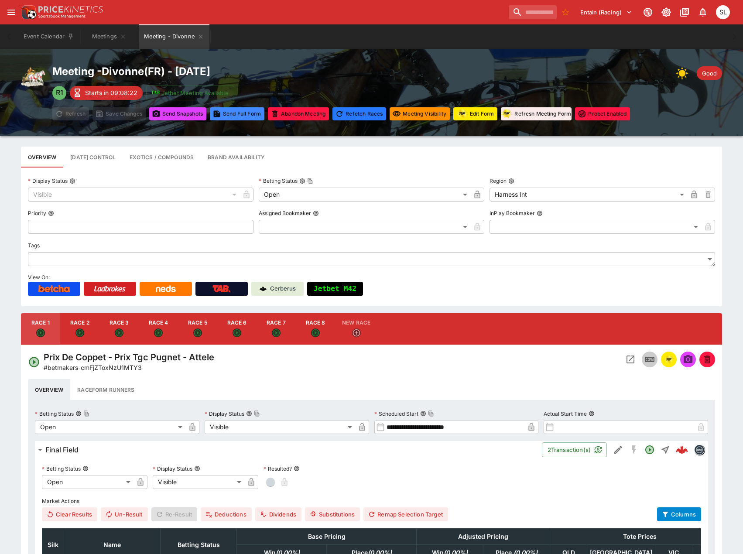
drag, startPoint x: 202, startPoint y: 36, endPoint x: 206, endPoint y: 102, distance: 66.8
click at [202, 36] on icon "Meeting - Divonne" at bounding box center [200, 36] width 7 height 7
